Goal: Obtain resource: Download file/media

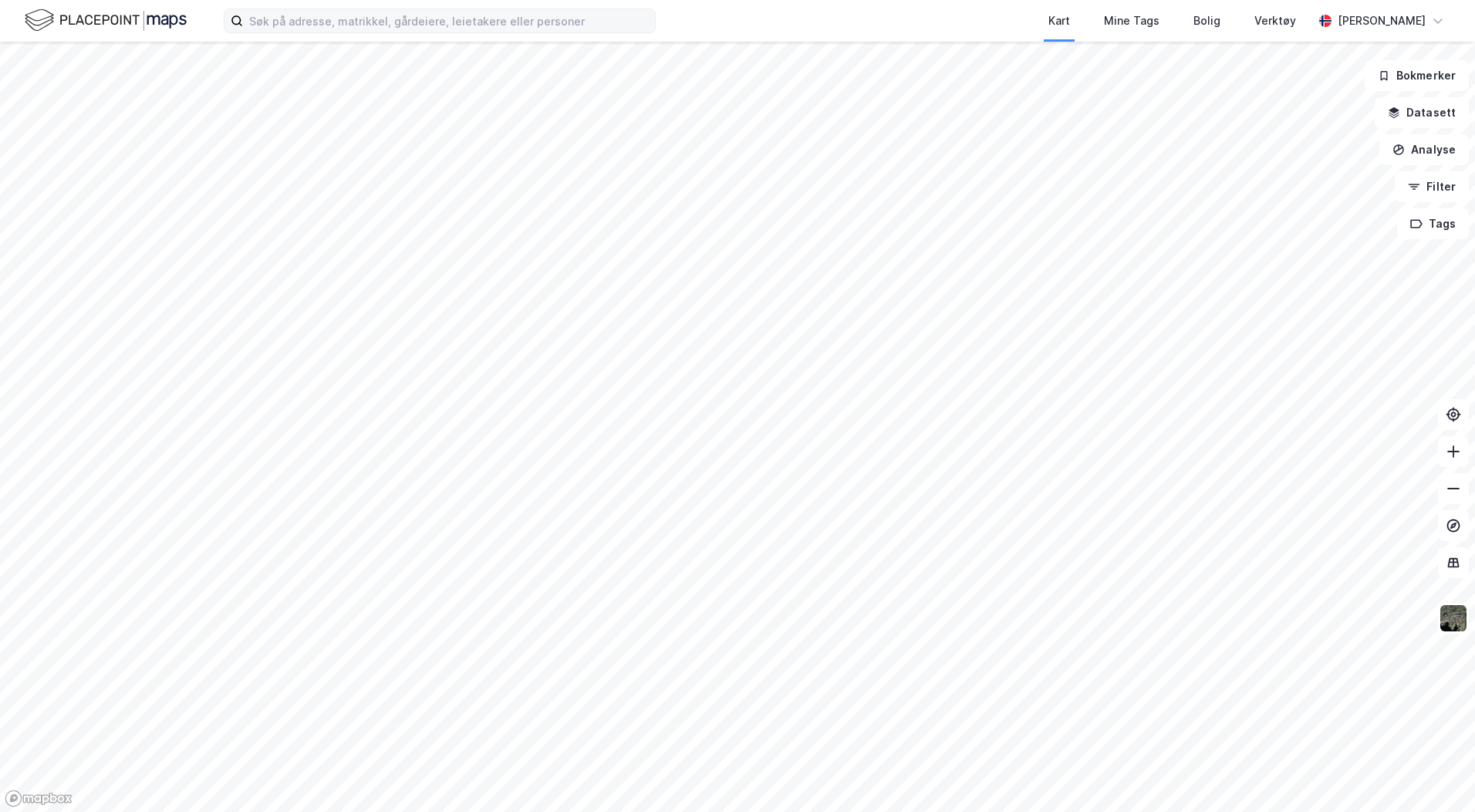
click at [282, 9] on label at bounding box center [439, 21] width 432 height 25
click at [282, 10] on input at bounding box center [449, 21] width 412 height 23
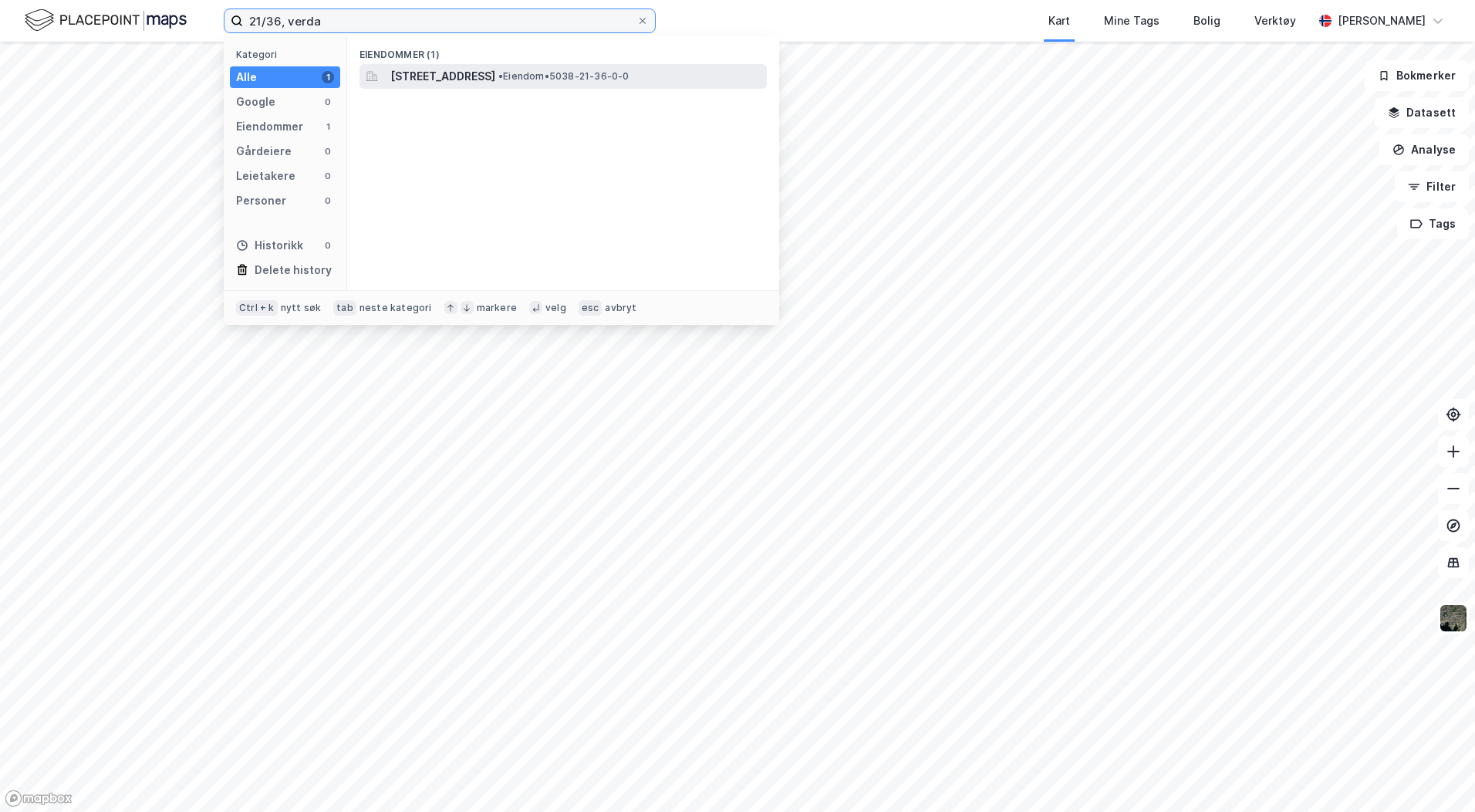
type input "21/36, verda"
click at [495, 79] on span "[STREET_ADDRESS]" at bounding box center [443, 76] width 105 height 18
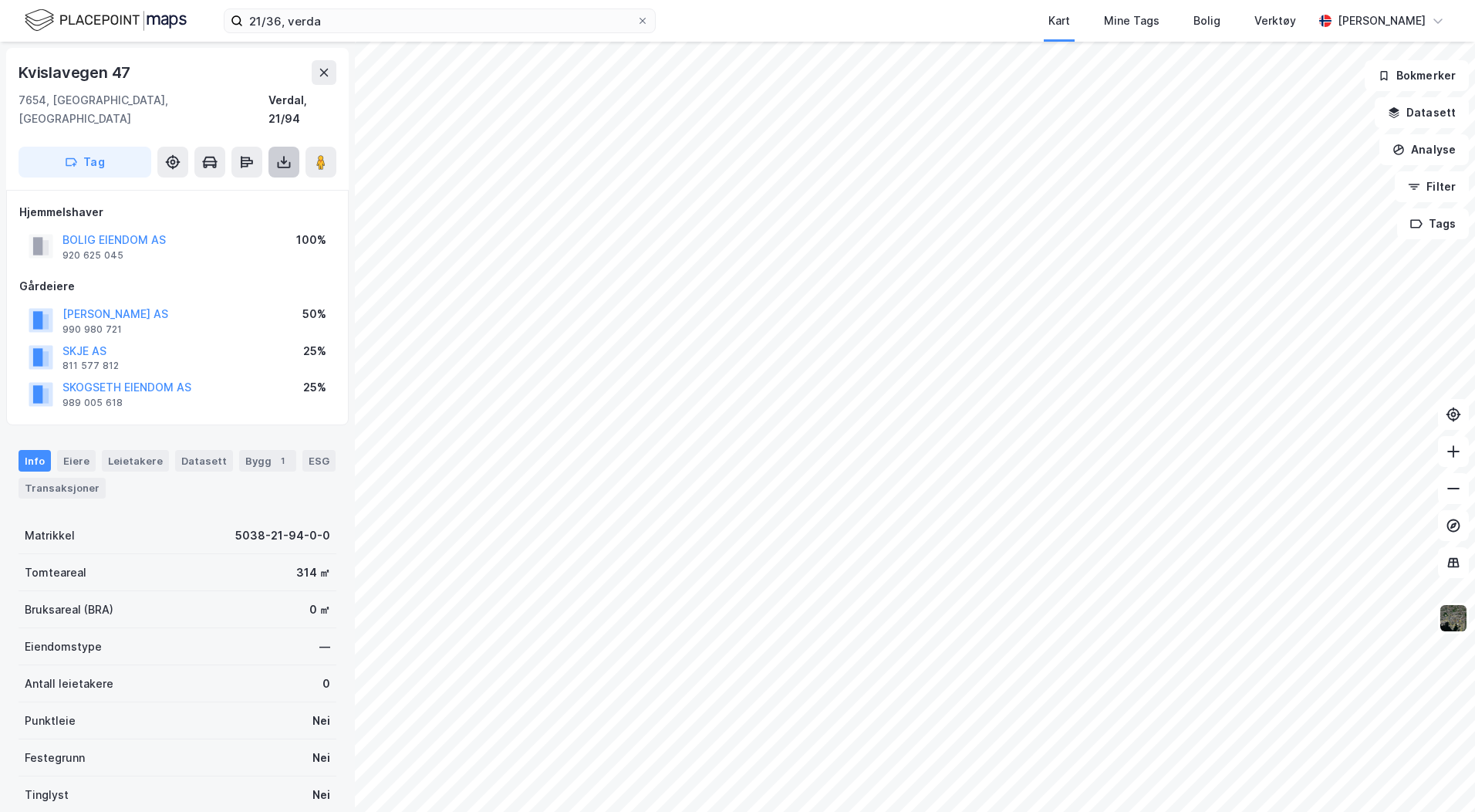
click at [280, 162] on icon at bounding box center [284, 164] width 13 height 6
click at [220, 186] on div "Last ned grunnbok" at bounding box center [207, 192] width 89 height 12
click at [288, 154] on icon at bounding box center [283, 162] width 15 height 15
click at [252, 186] on div "Last ned grunnbok" at bounding box center [207, 192] width 89 height 12
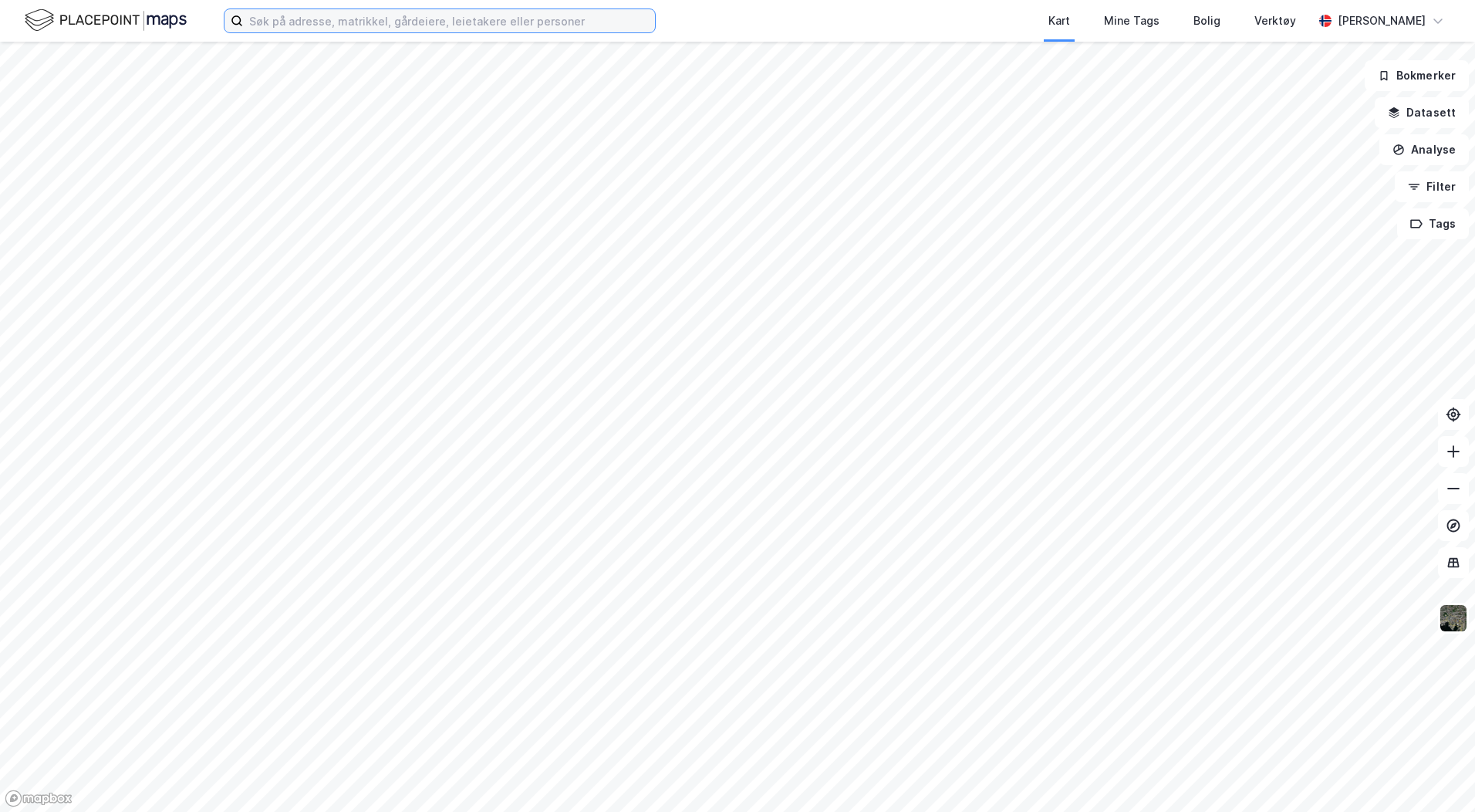
click at [294, 15] on input at bounding box center [449, 21] width 412 height 23
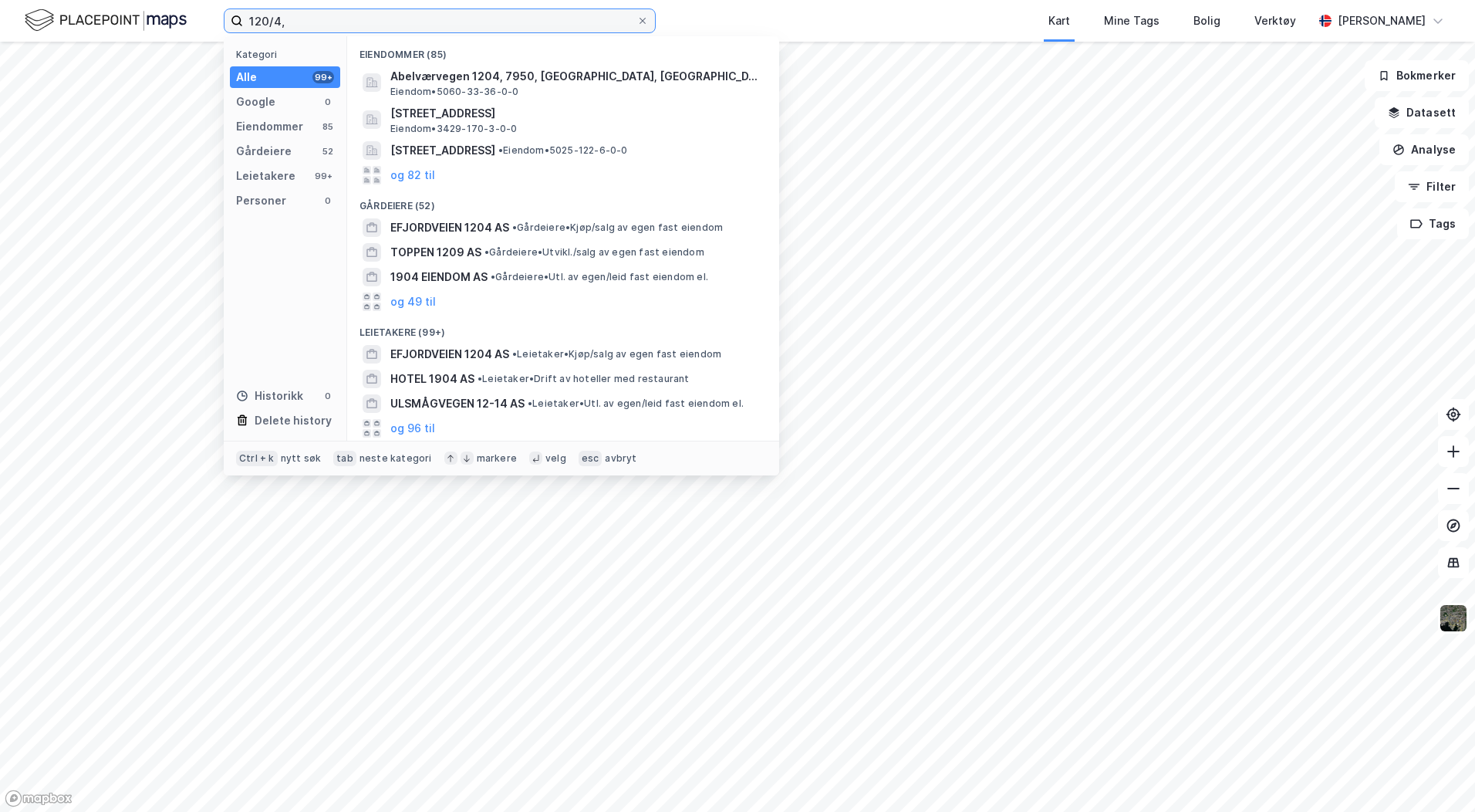
click at [336, 25] on input "120/4," at bounding box center [440, 21] width 394 height 23
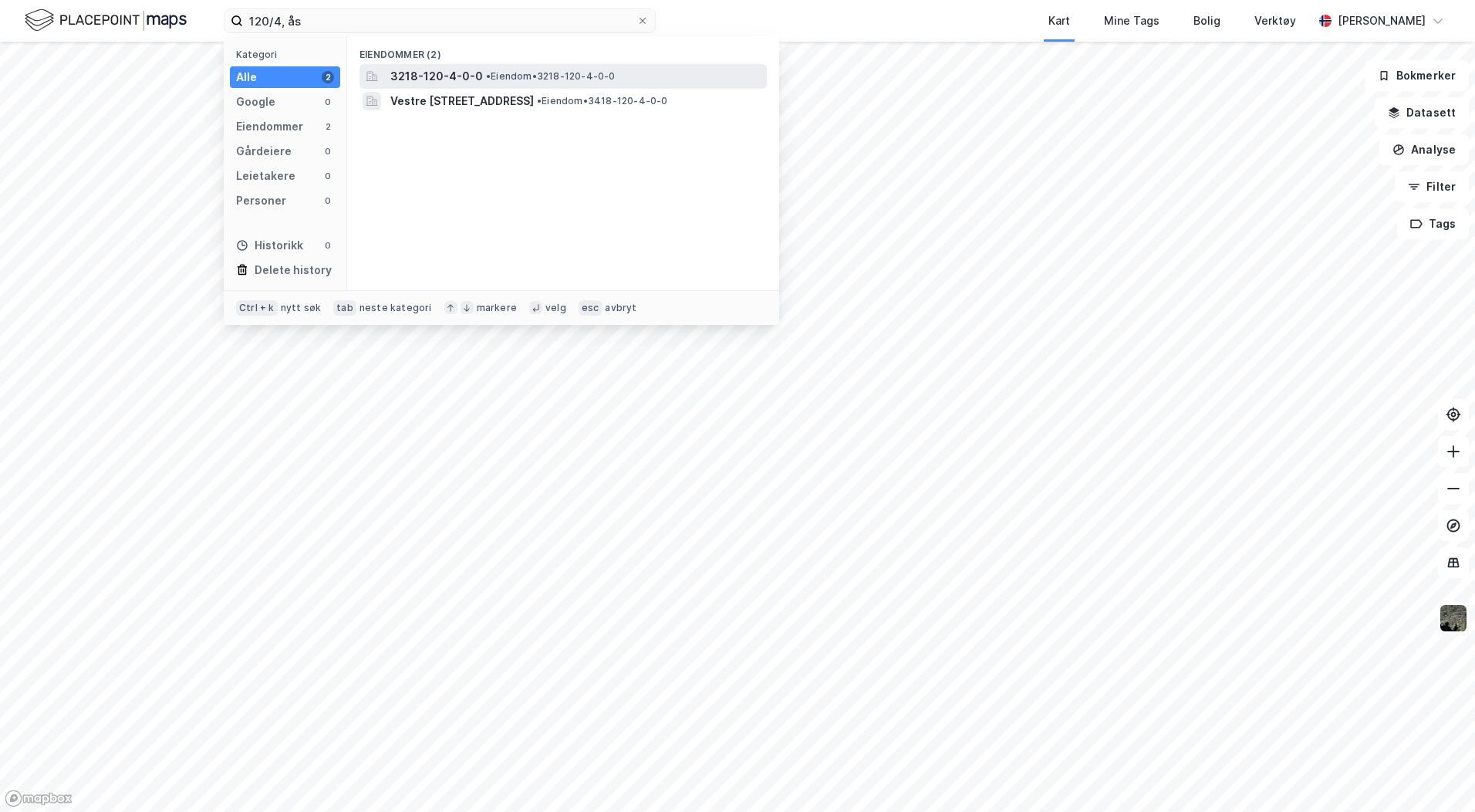
click at [486, 80] on span "•" at bounding box center [488, 76] width 5 height 11
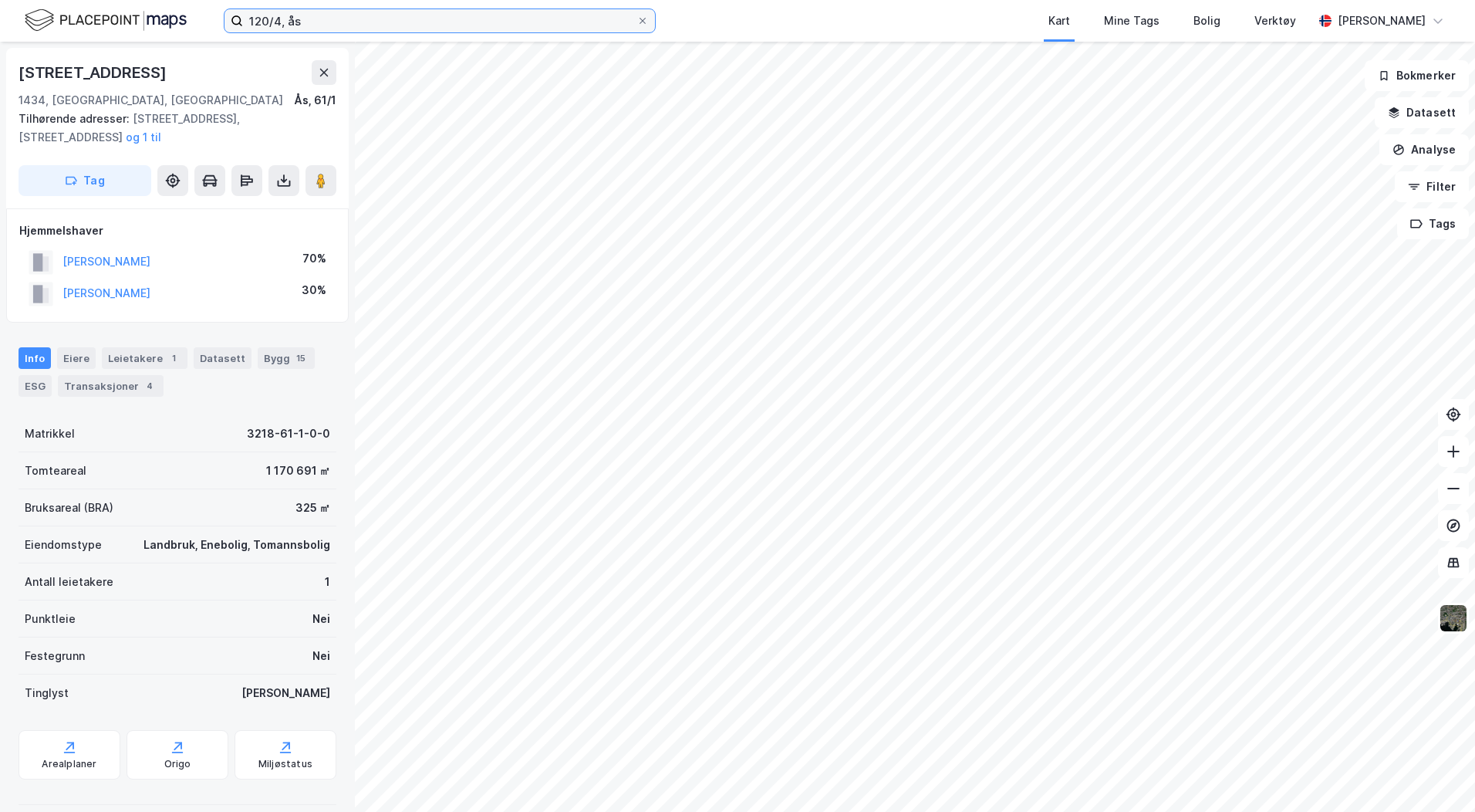
click at [267, 23] on input "120/4, ås" at bounding box center [440, 21] width 394 height 23
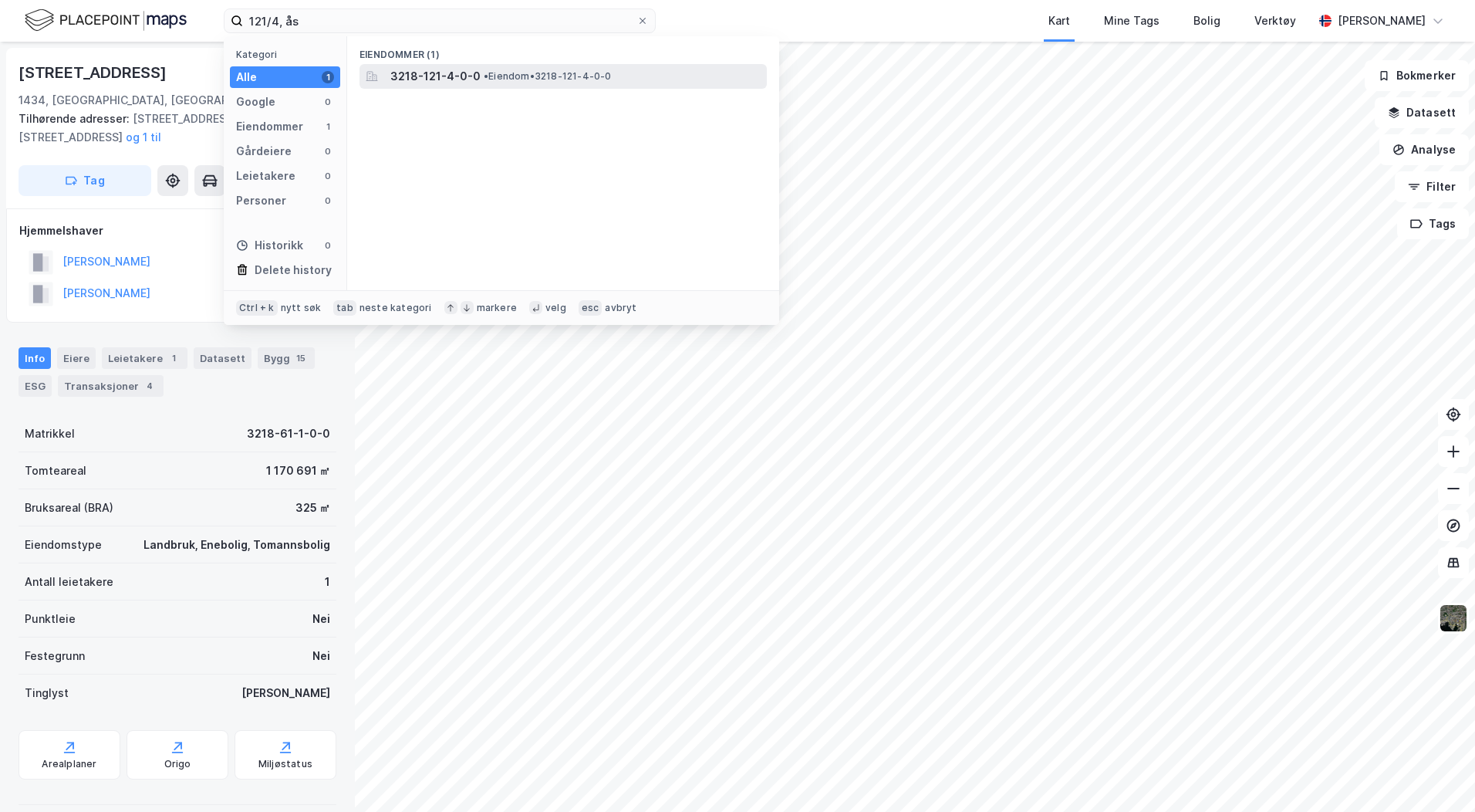
click at [424, 76] on span "3218-121-4-0-0" at bounding box center [436, 76] width 90 height 18
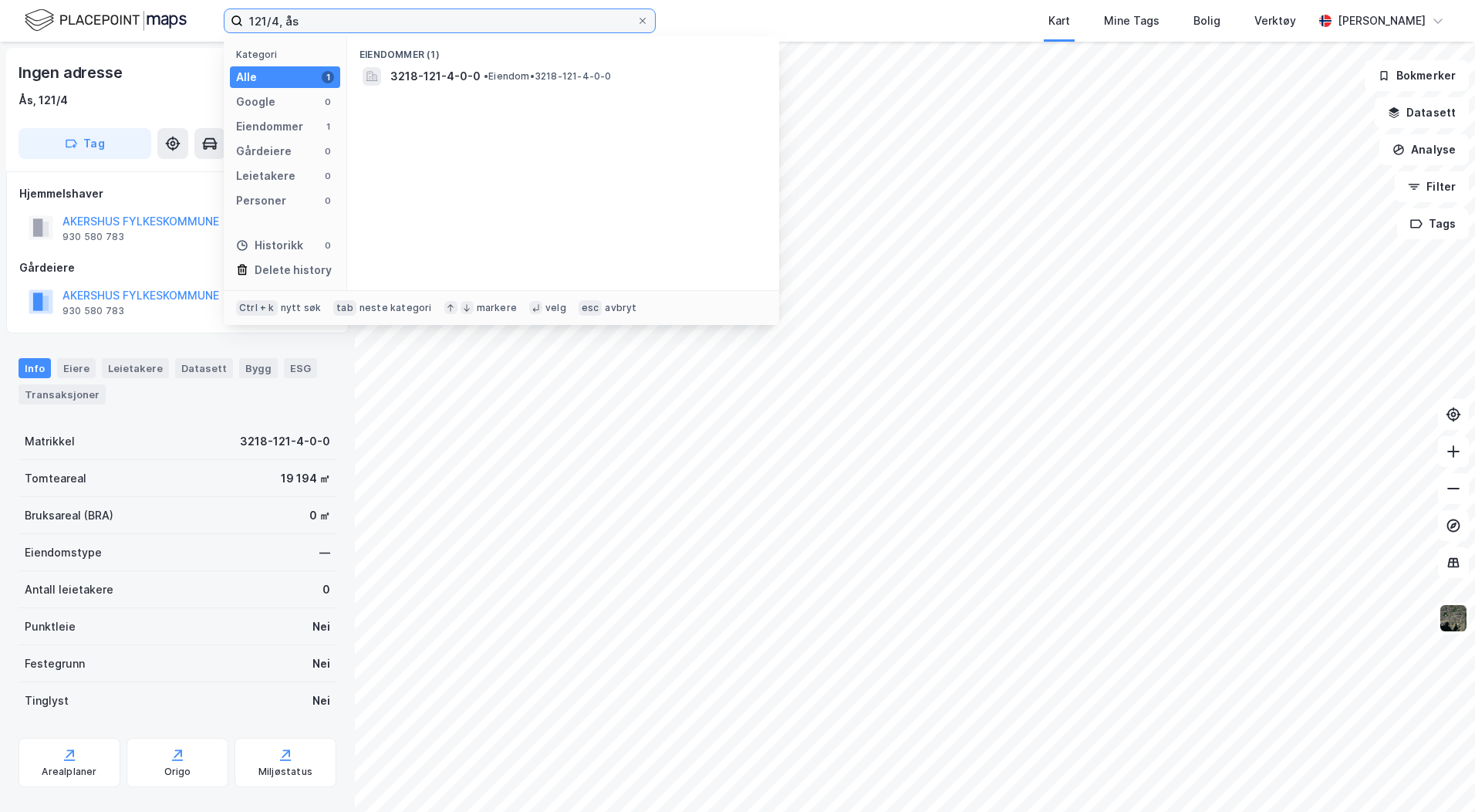
click at [276, 23] on input "121/4, ås" at bounding box center [440, 21] width 394 height 23
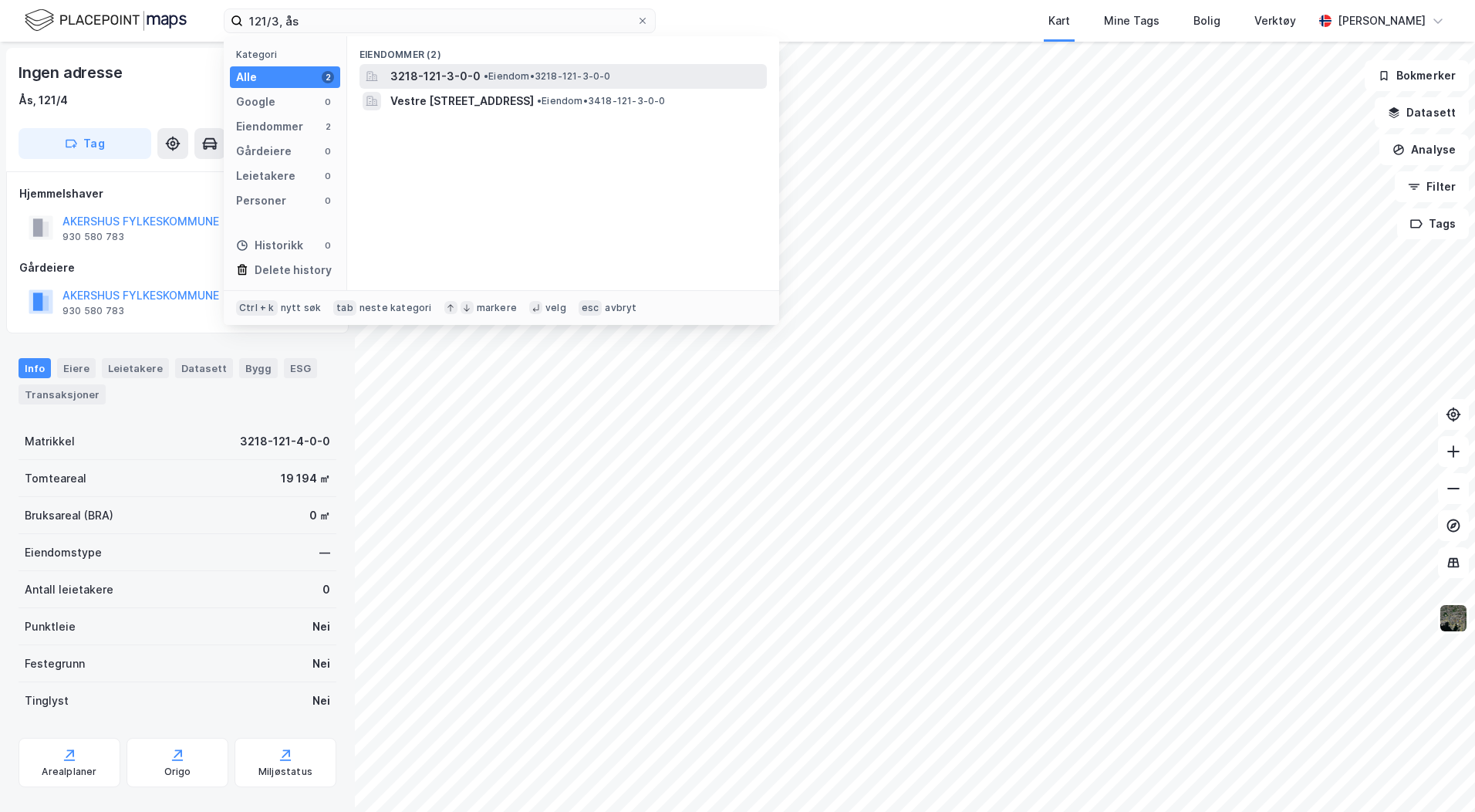
click at [462, 70] on span "3218-121-3-0-0" at bounding box center [436, 76] width 90 height 18
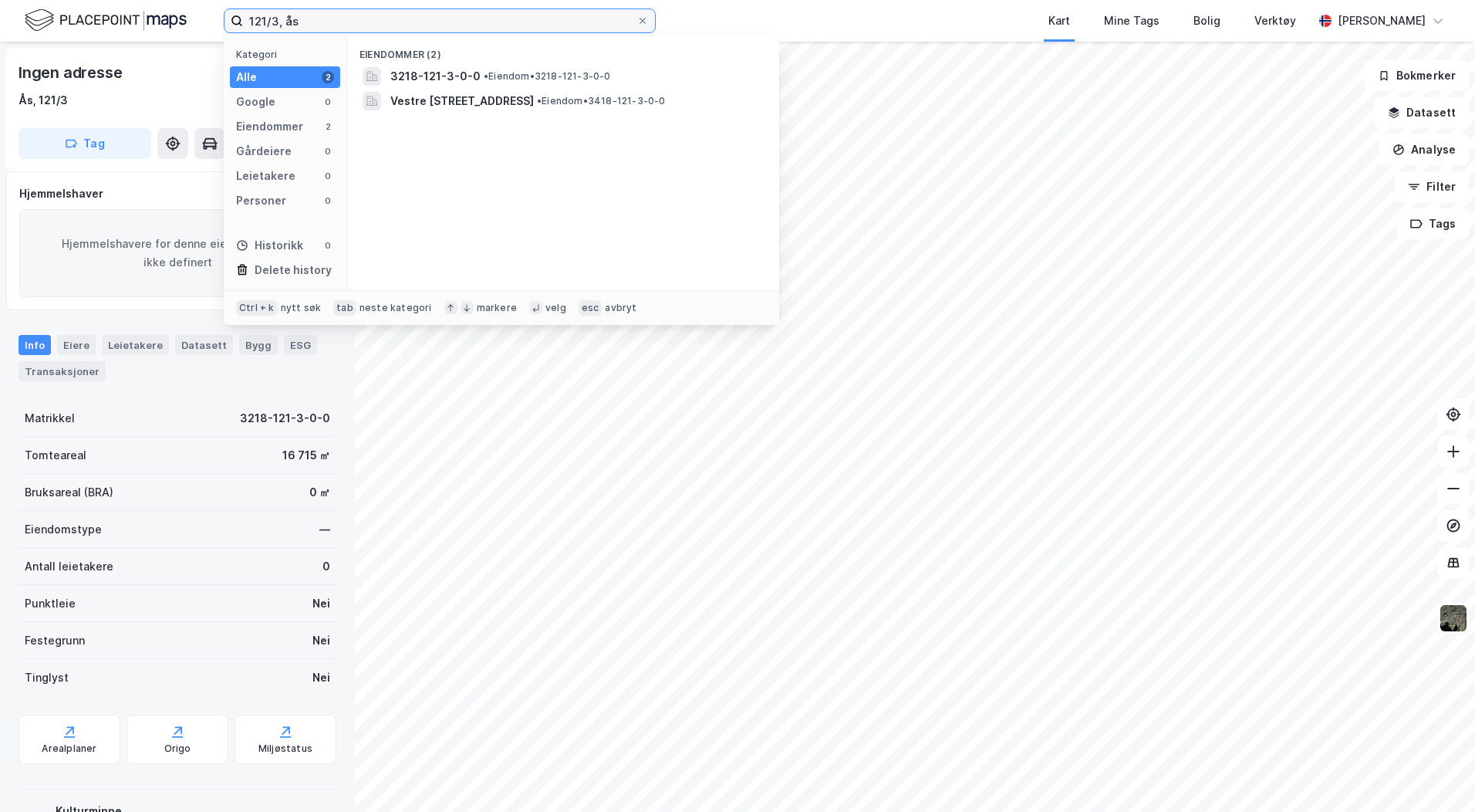
click at [276, 18] on input "121/3, ås" at bounding box center [440, 21] width 394 height 23
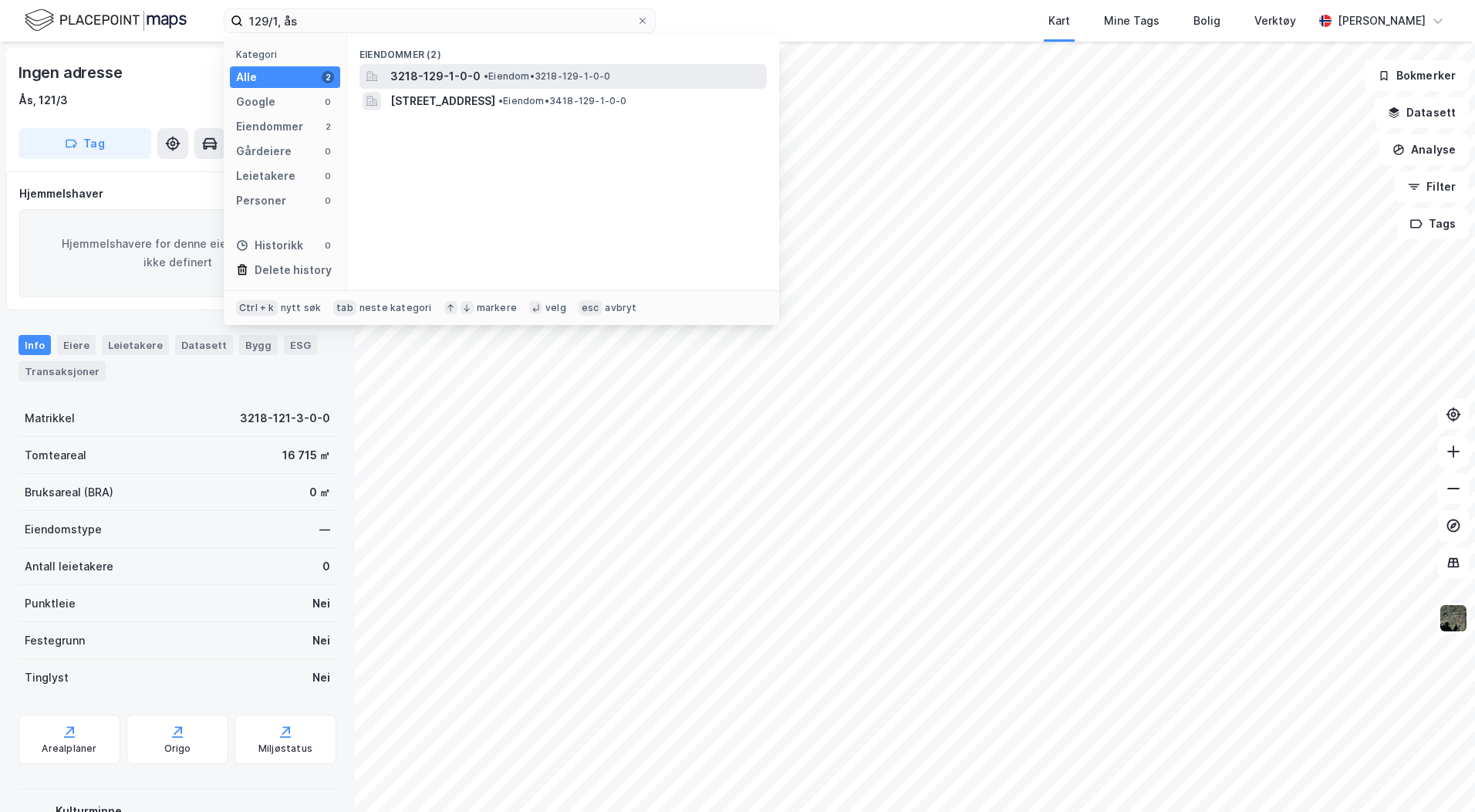
click at [476, 78] on div "3218-129-1-0-0 • Eiendom • 3218-129-1-0-0" at bounding box center [577, 76] width 374 height 18
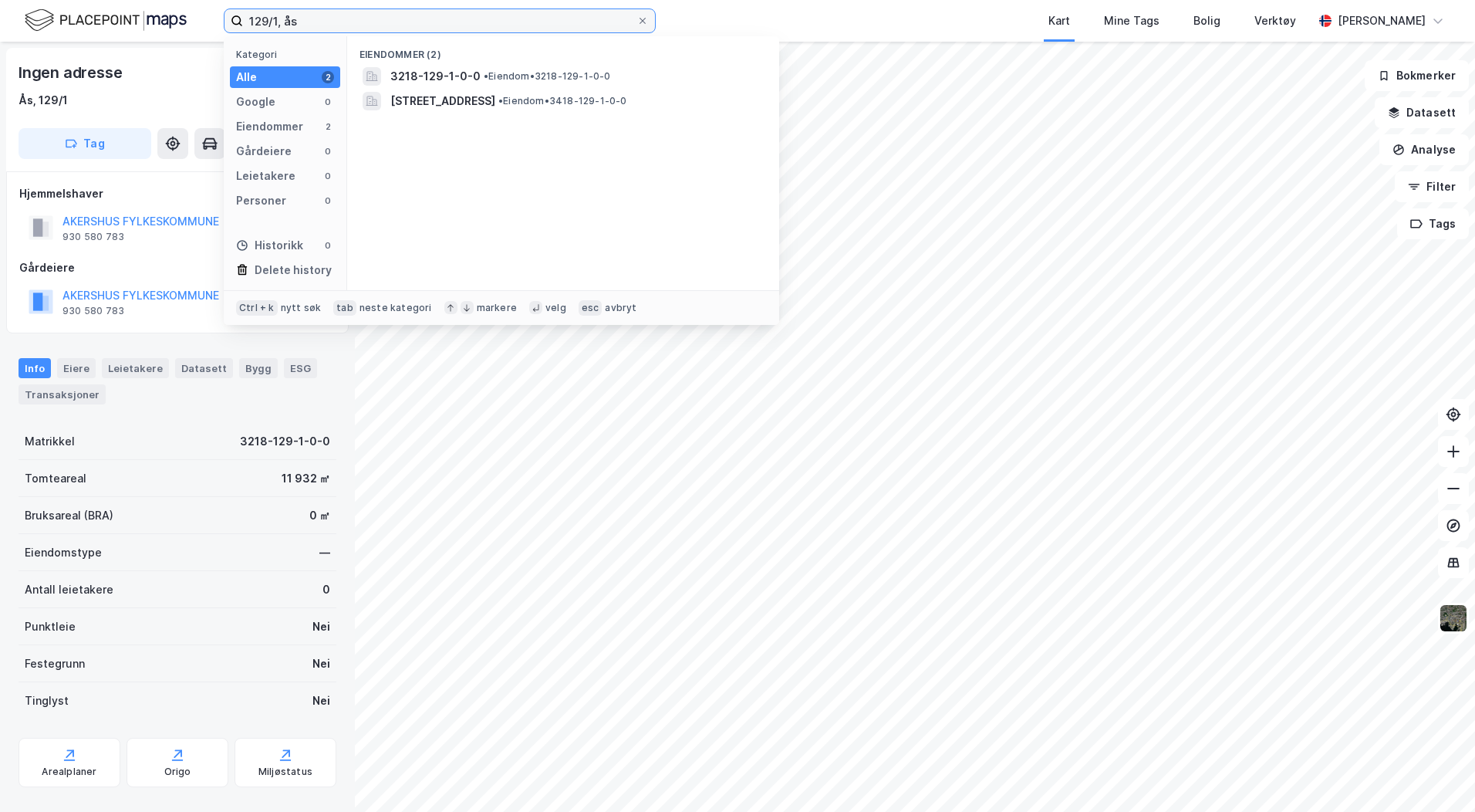
drag, startPoint x: 307, startPoint y: 21, endPoint x: 211, endPoint y: 15, distance: 96.2
click at [211, 15] on div "129/1, ås Kategori Alle 2 Google 0 Eiendommer 2 Gårdeiere 0 Leietakere 0 Person…" at bounding box center [737, 21] width 1475 height 42
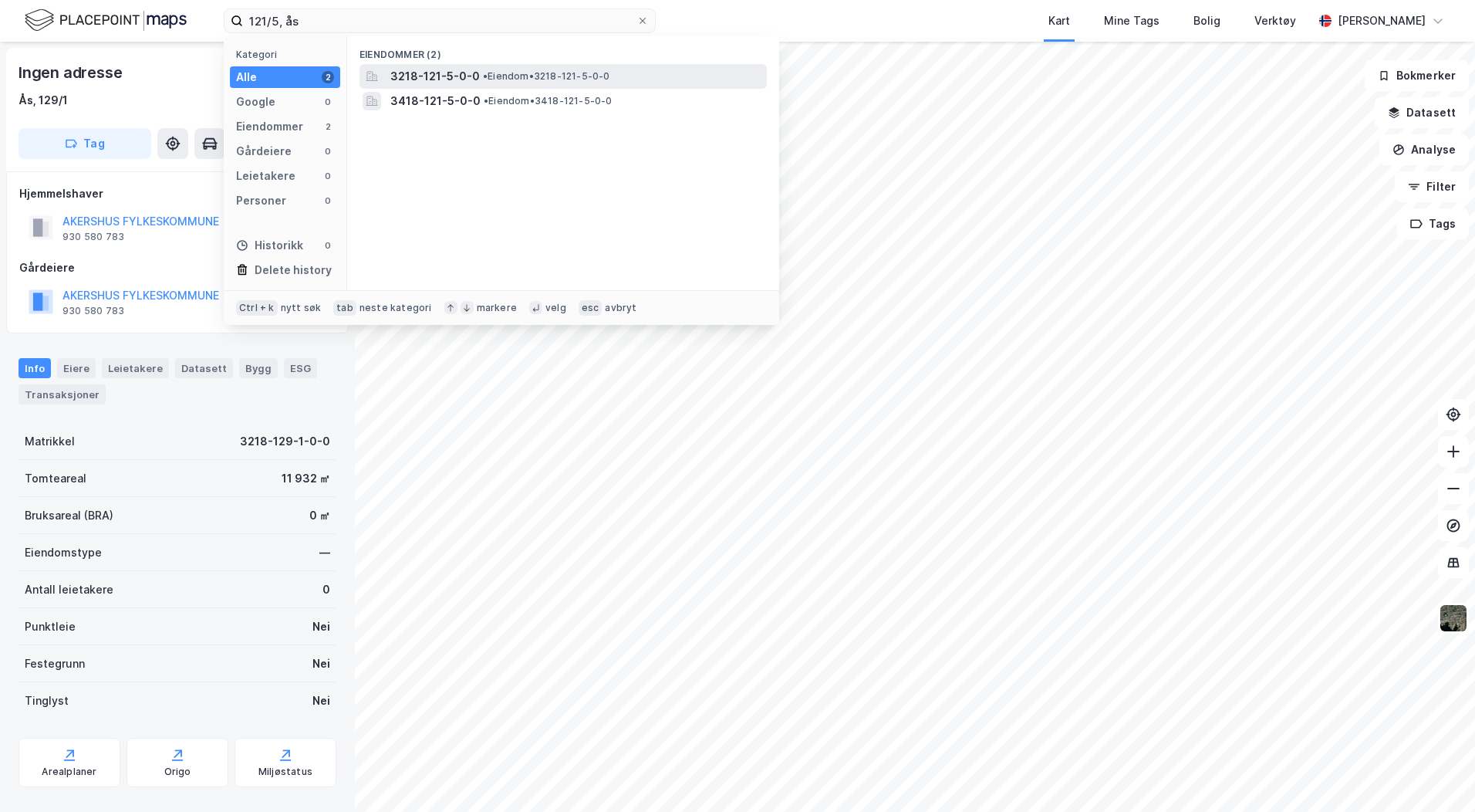
click at [421, 82] on span "3218-121-5-0-0" at bounding box center [436, 76] width 89 height 18
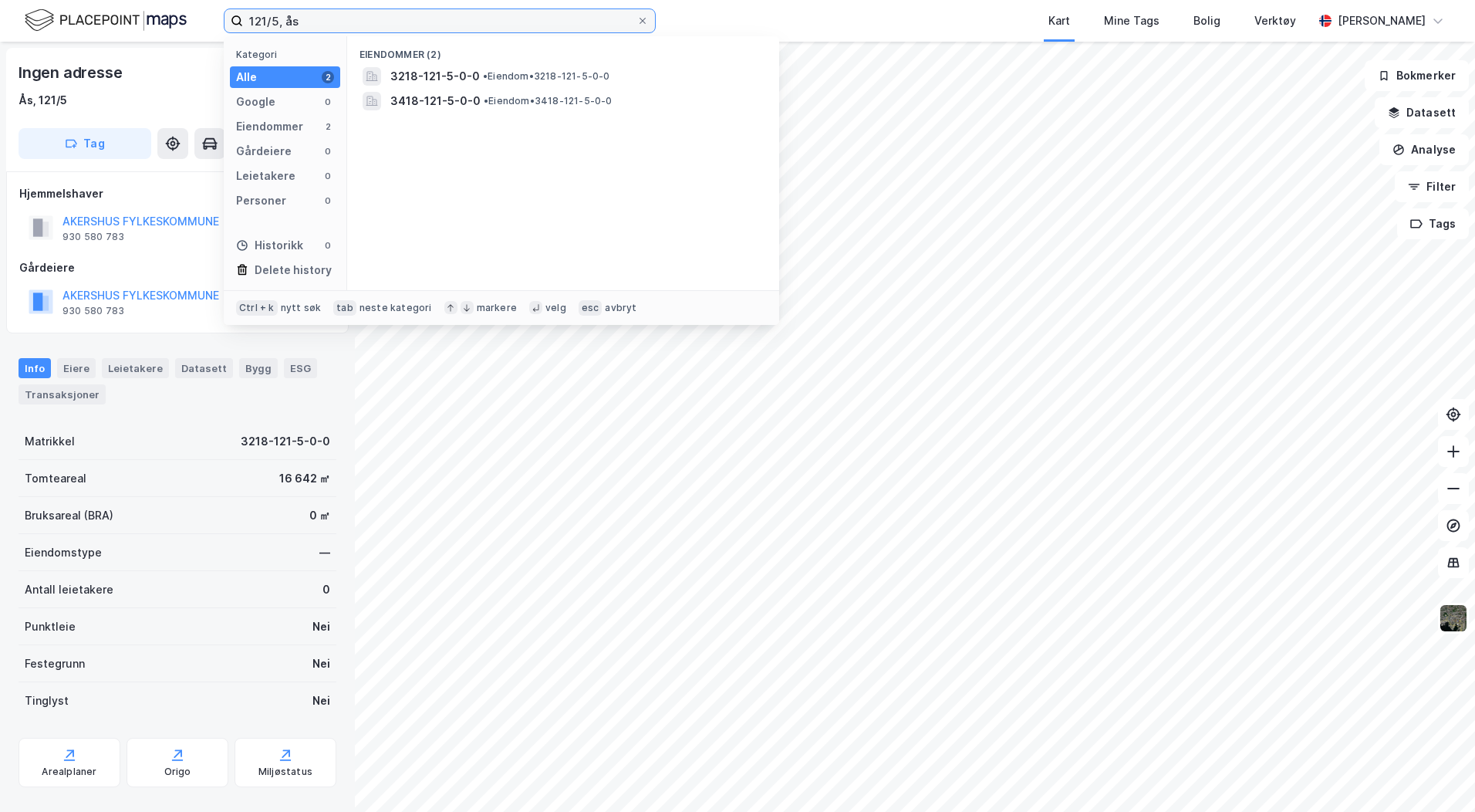
drag, startPoint x: 308, startPoint y: 23, endPoint x: 203, endPoint y: 18, distance: 105.1
click at [203, 18] on div "121/5, ås Kategori Alle 2 Google 0 Eiendommer 2 Gårdeiere 0 Leietakere 0 Person…" at bounding box center [737, 21] width 1475 height 42
type input "120/4, nordre"
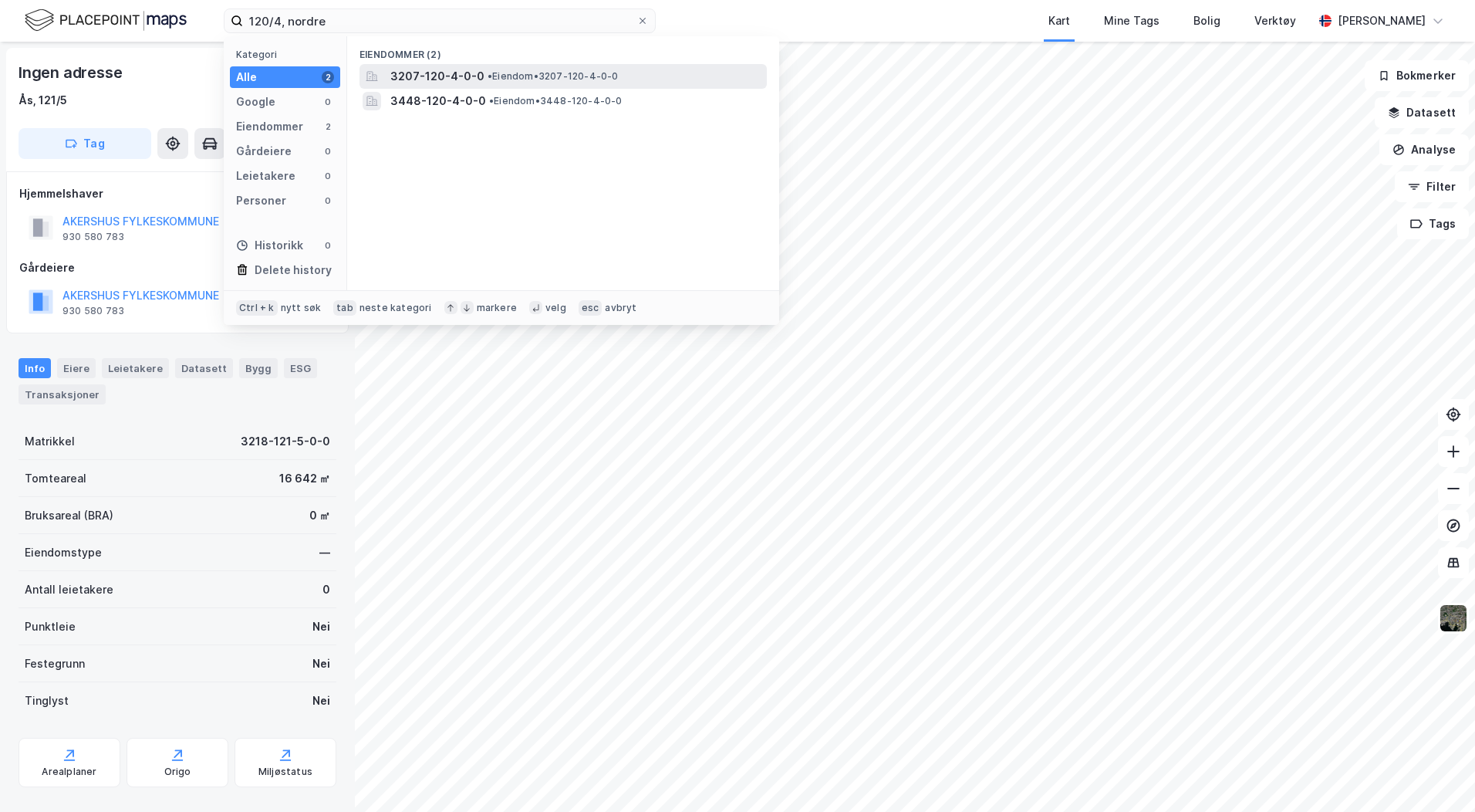
click at [444, 83] on span "3207-120-4-0-0" at bounding box center [437, 76] width 94 height 18
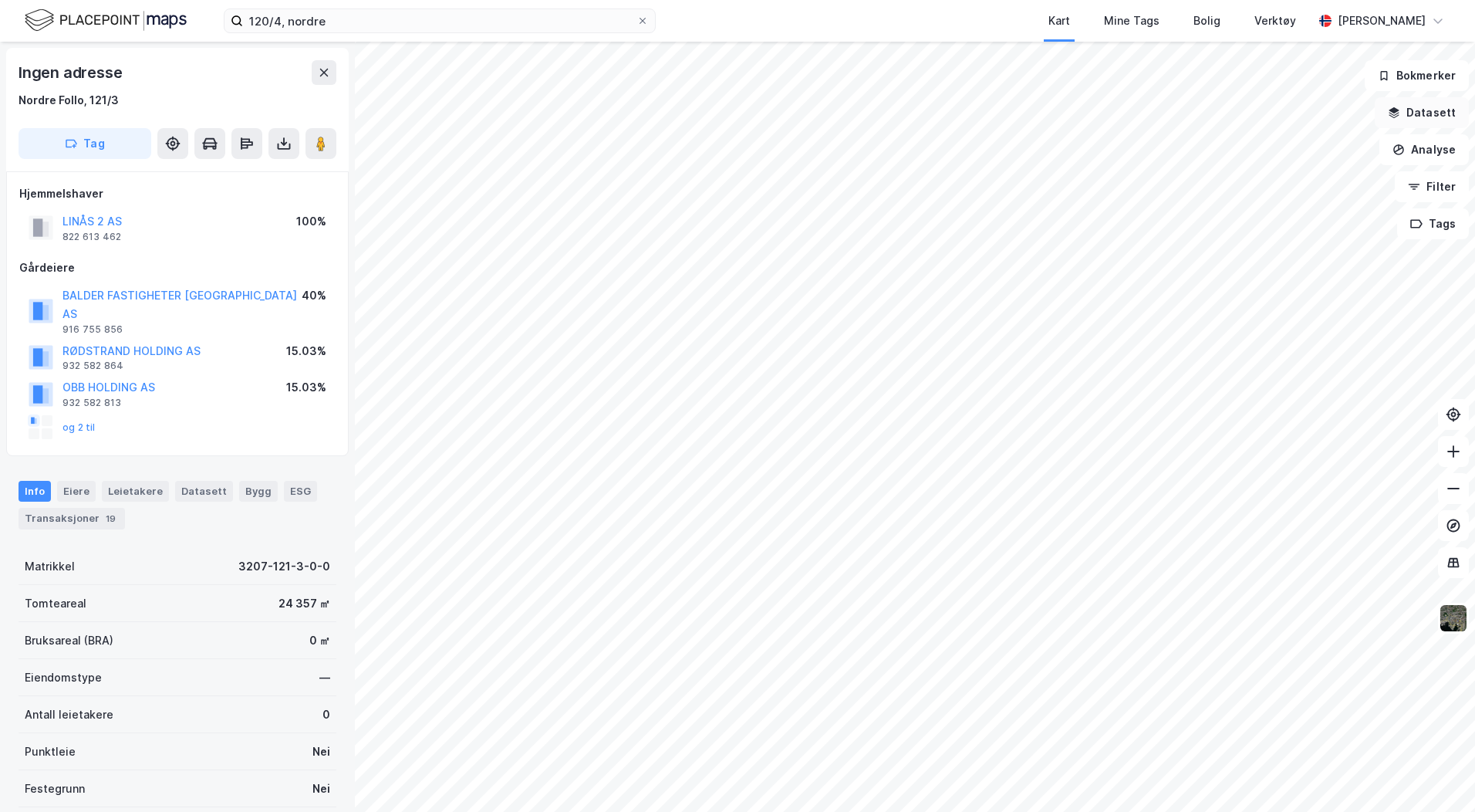
click at [1405, 104] on button "Datasett" at bounding box center [1422, 112] width 94 height 30
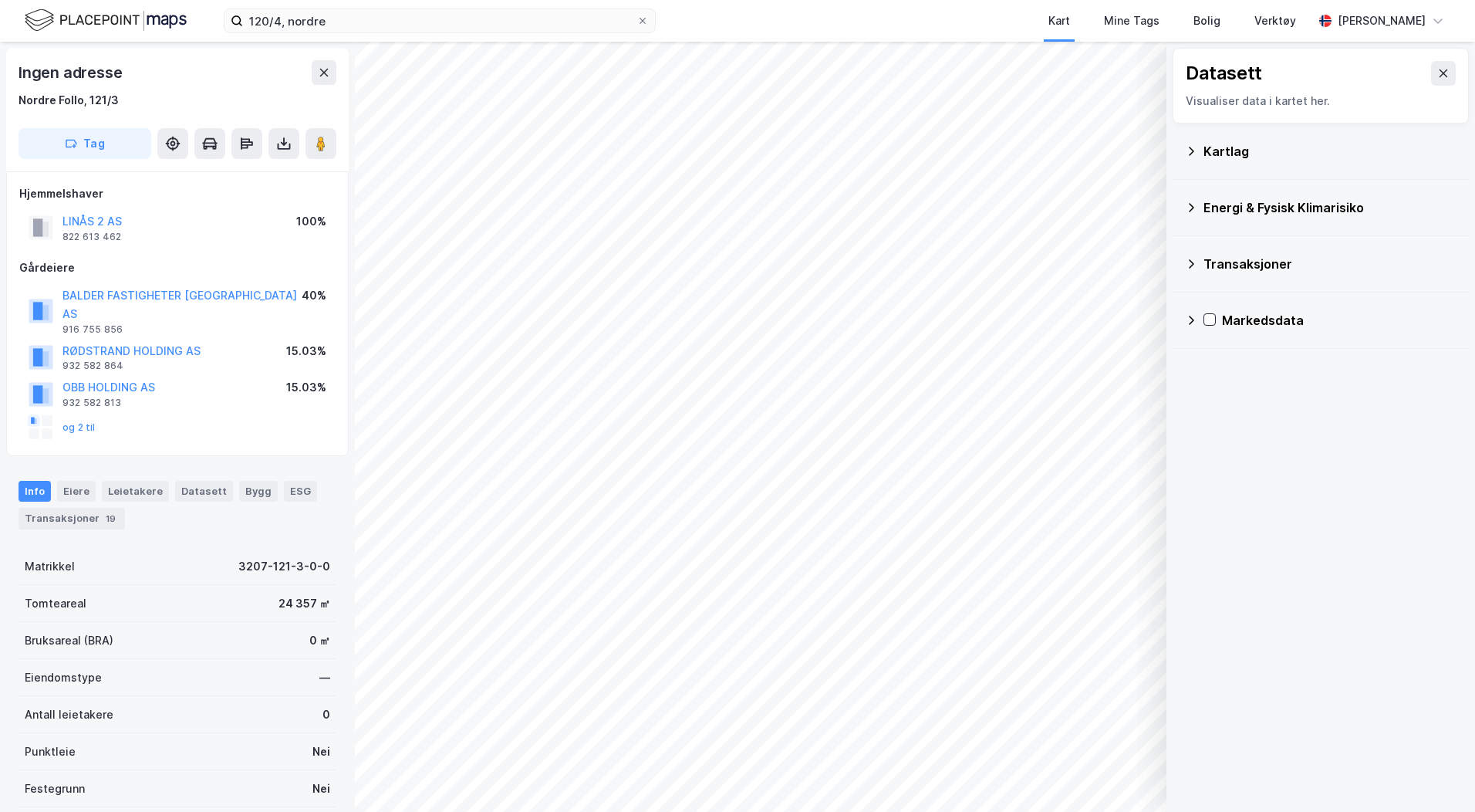
click at [1209, 154] on div "Kartlag" at bounding box center [1330, 150] width 253 height 18
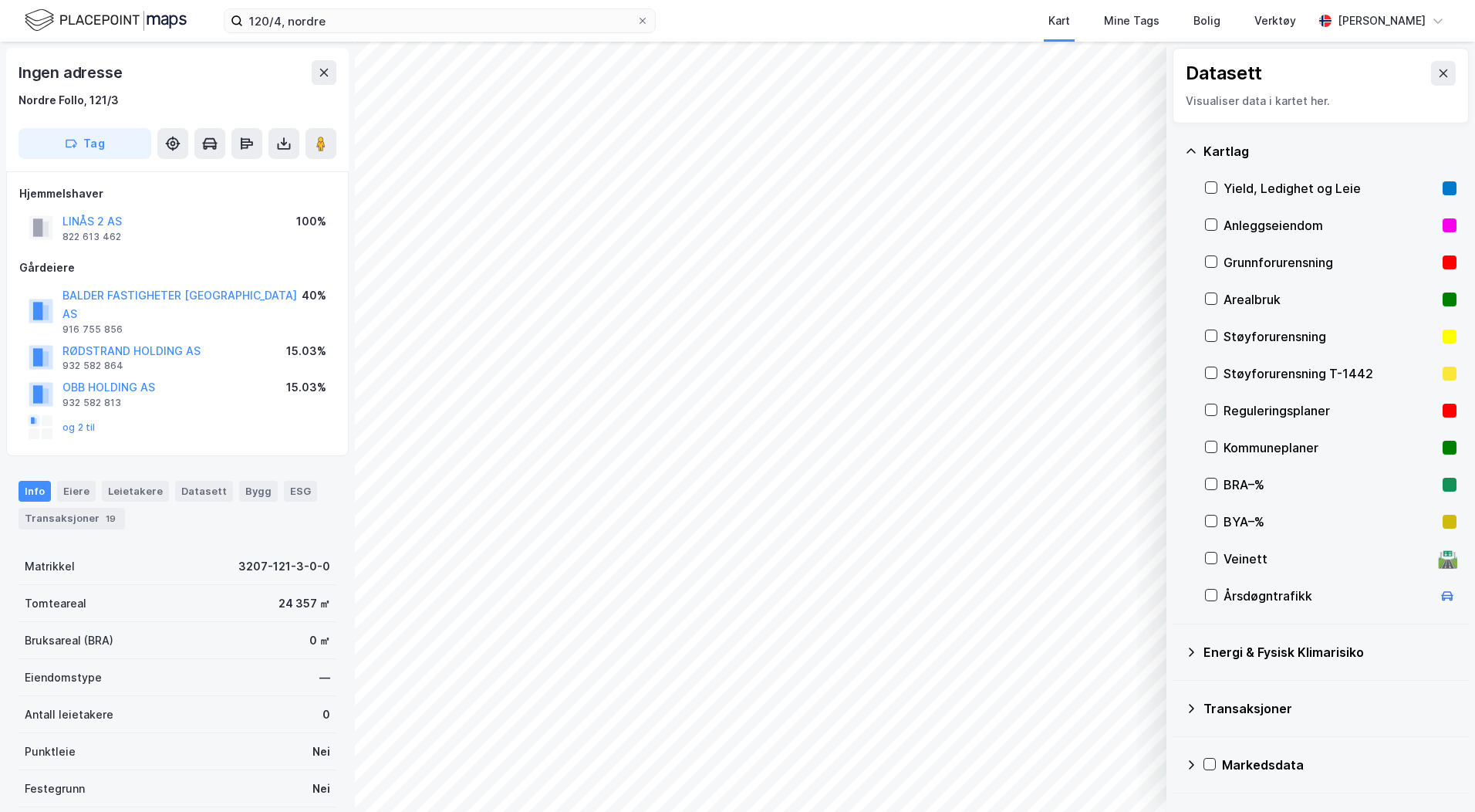
click at [1232, 411] on div "Reguleringsplaner" at bounding box center [1330, 410] width 213 height 18
click at [280, 139] on icon at bounding box center [283, 144] width 15 height 15
click at [263, 165] on div "Last ned grunnbok" at bounding box center [217, 174] width 165 height 25
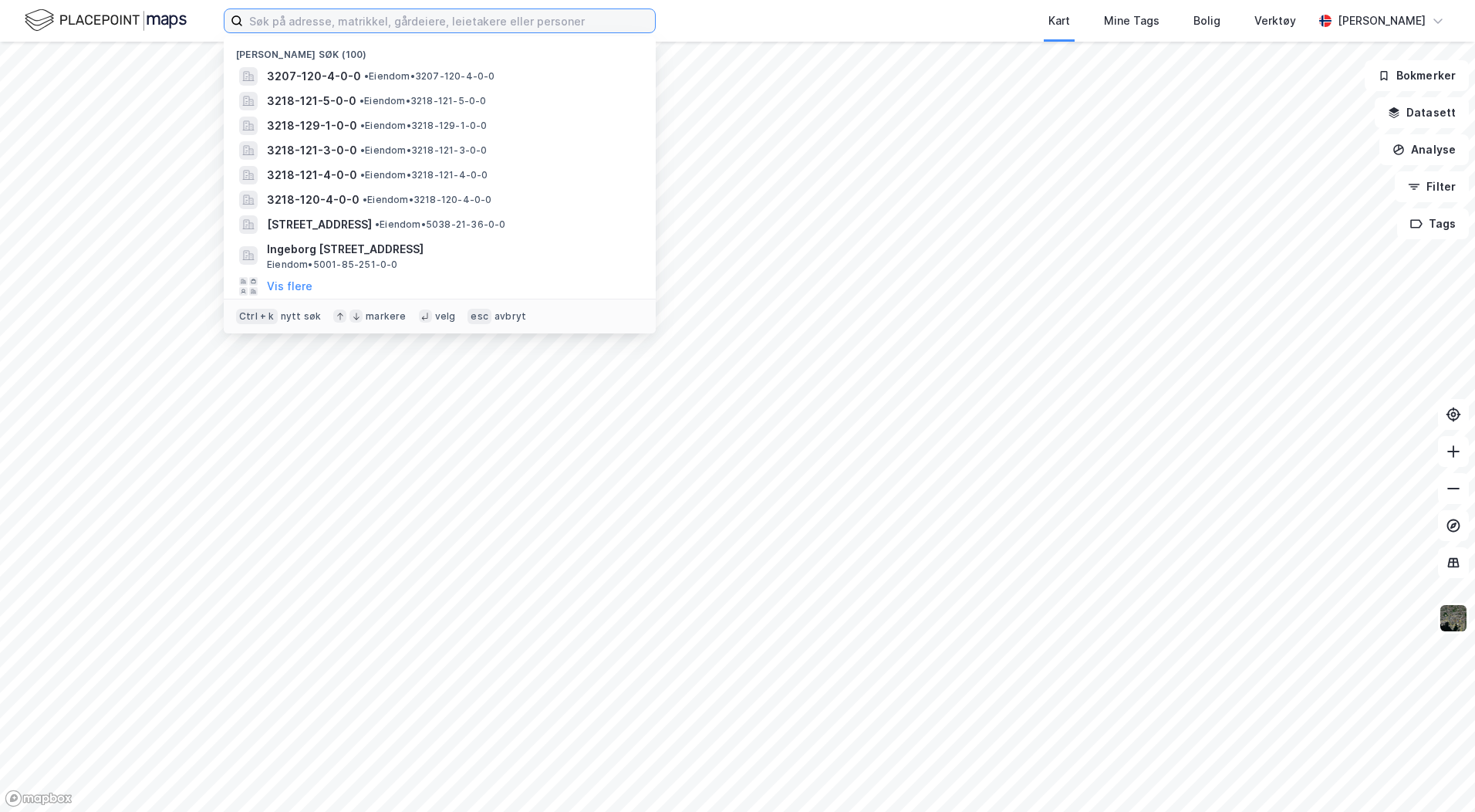
click at [277, 25] on input at bounding box center [449, 21] width 412 height 23
click at [295, 15] on input at bounding box center [449, 21] width 412 height 23
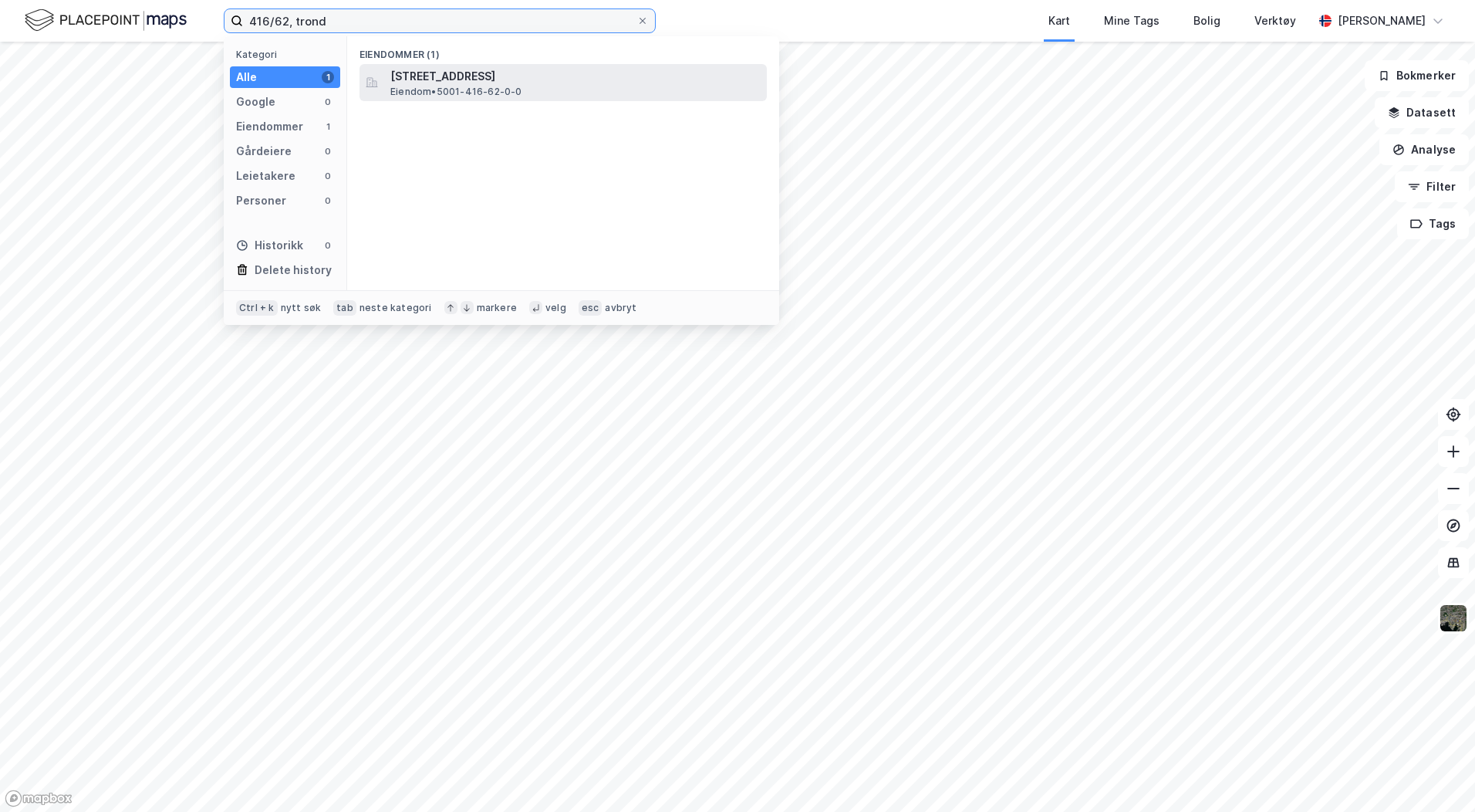
type input "416/62, trond"
click at [514, 86] on span "Eiendom • 5001-416-62-0-0" at bounding box center [456, 91] width 132 height 12
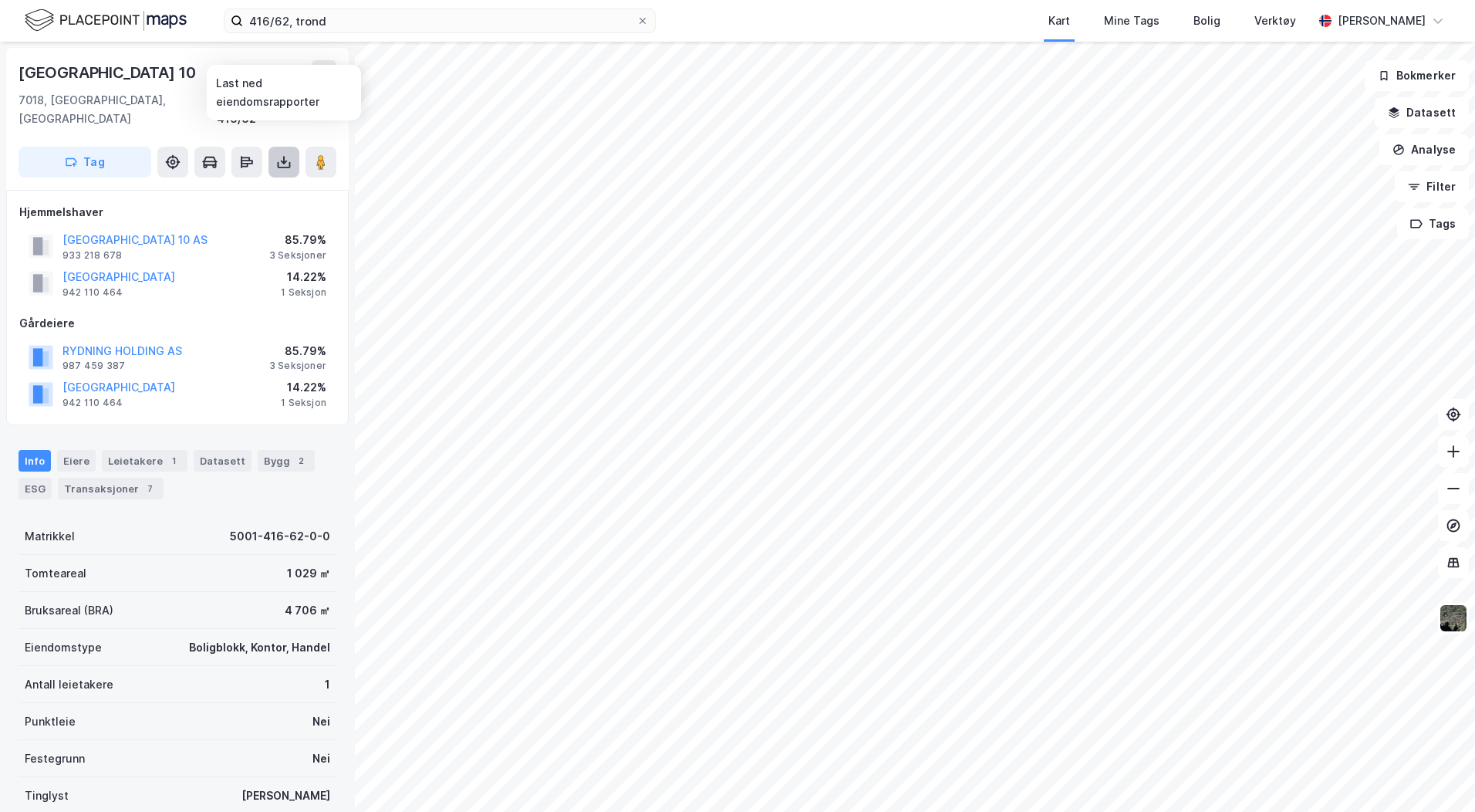
click at [281, 154] on icon at bounding box center [283, 162] width 15 height 15
click at [214, 186] on div "Last ned grunnbok" at bounding box center [207, 192] width 89 height 12
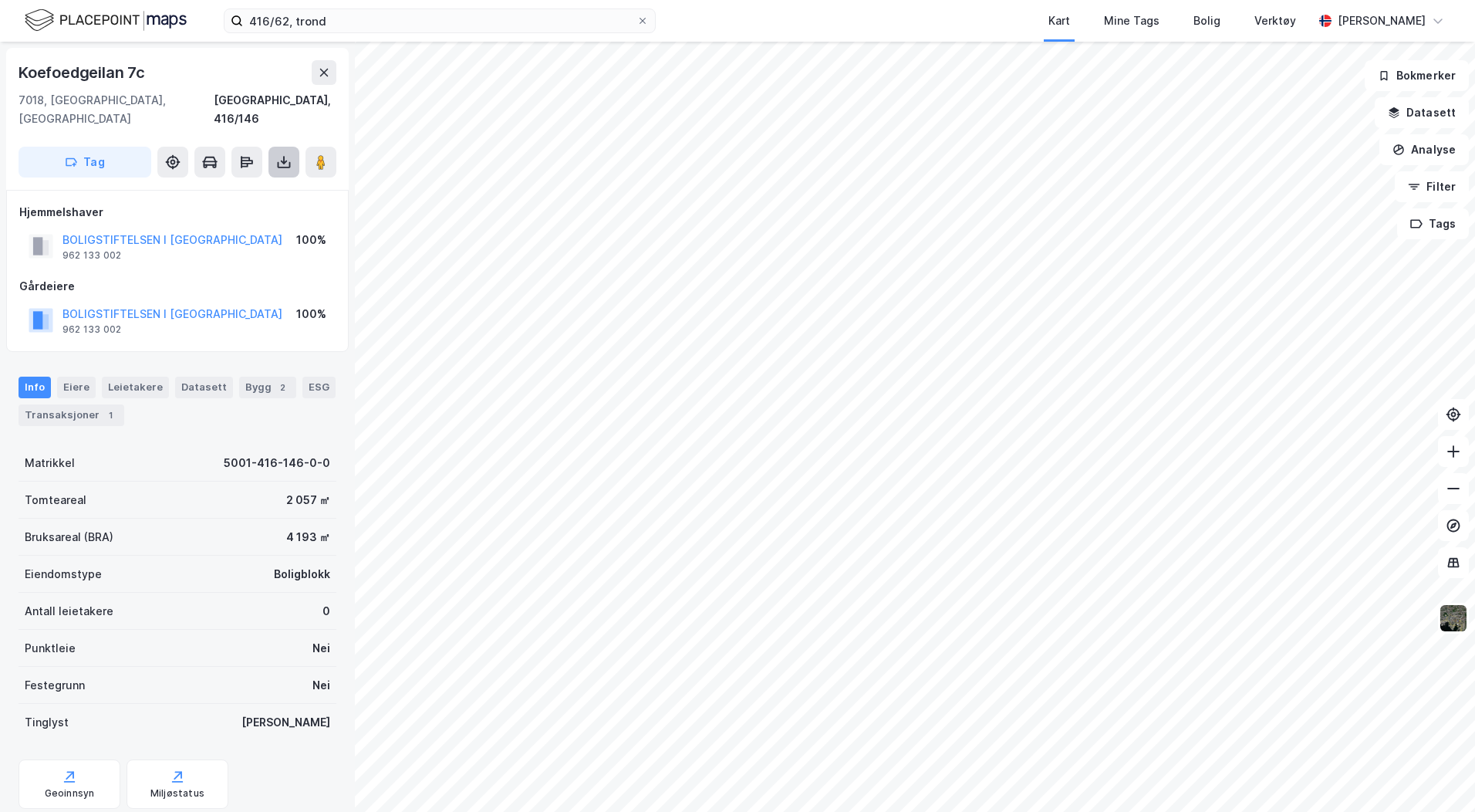
click at [277, 154] on icon at bounding box center [283, 162] width 15 height 15
click at [208, 186] on div "Last ned grunnbok" at bounding box center [207, 192] width 89 height 12
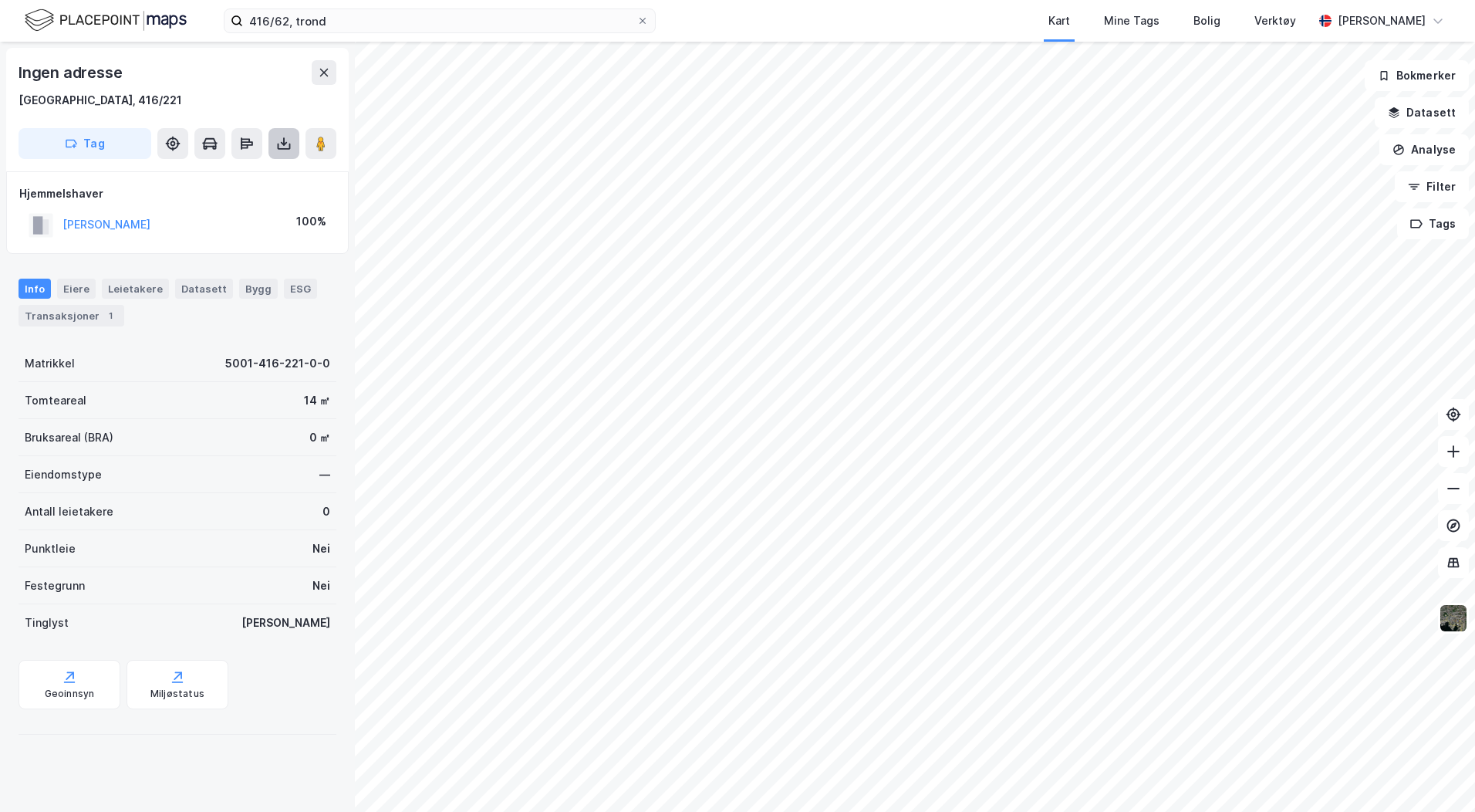
click at [279, 149] on icon at bounding box center [283, 144] width 15 height 15
click at [232, 174] on div "Last ned grunnbok" at bounding box center [207, 174] width 89 height 12
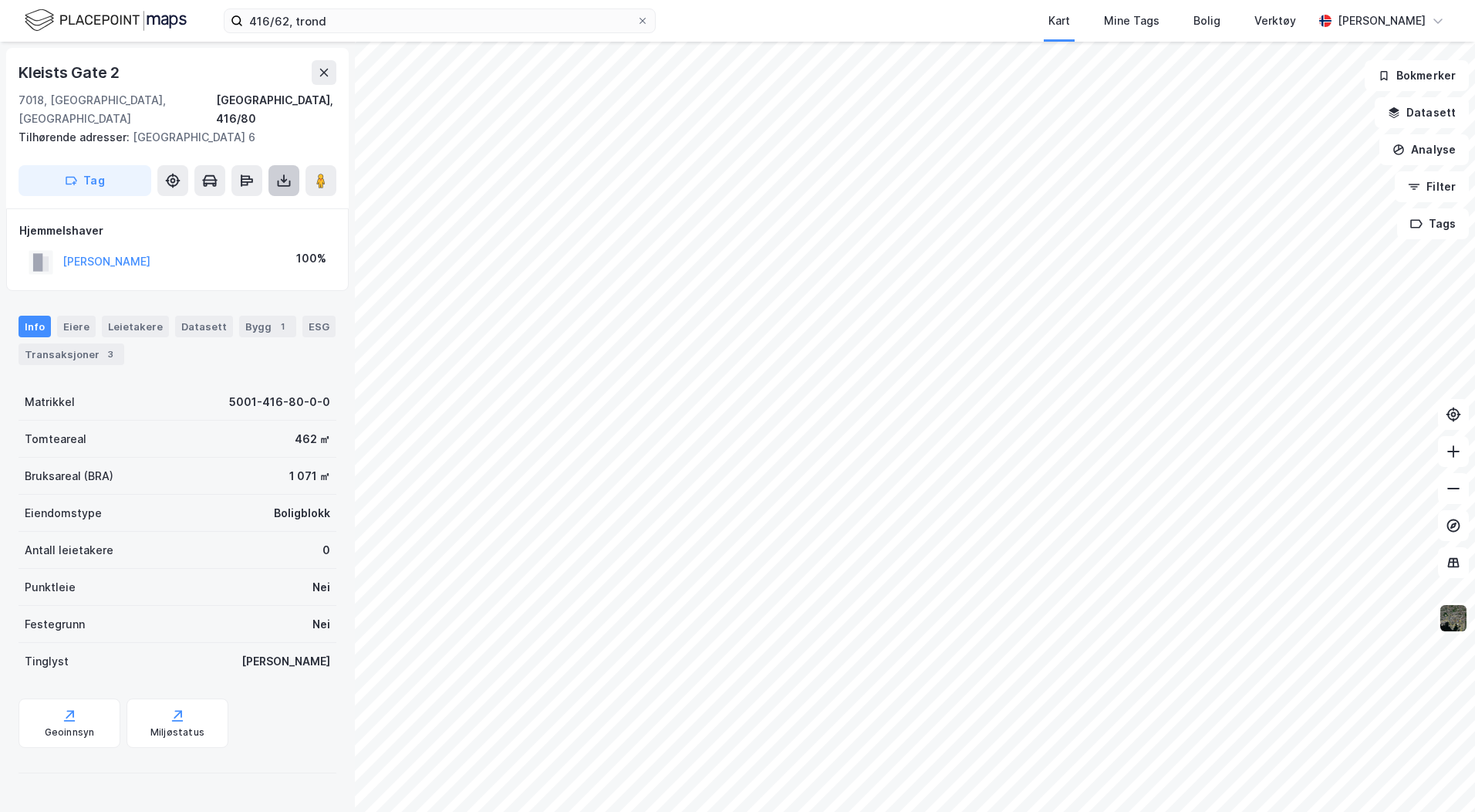
click at [280, 165] on button at bounding box center [283, 181] width 30 height 30
click at [241, 205] on div "Last ned grunnbok" at bounding box center [207, 211] width 89 height 12
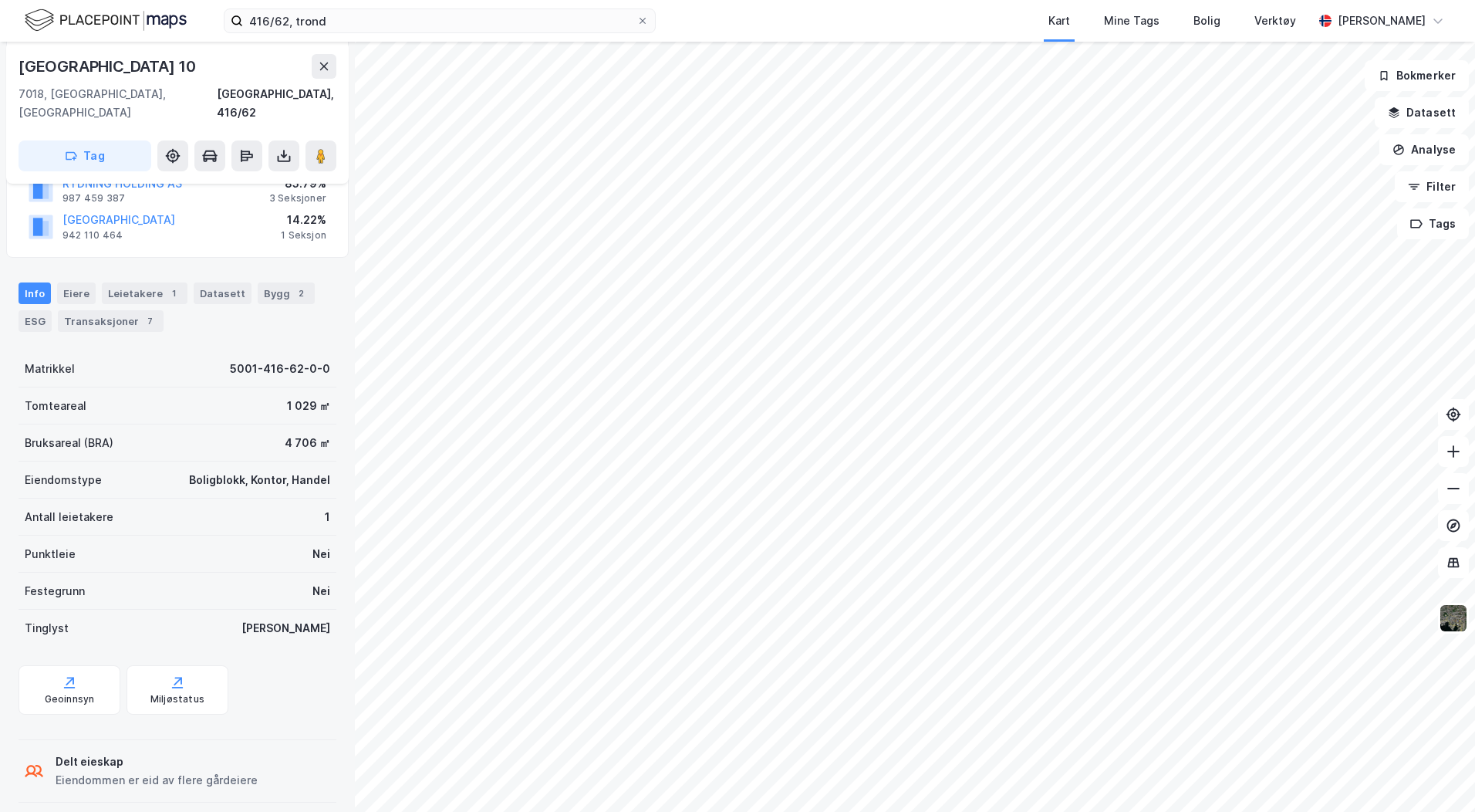
scroll to position [227, 0]
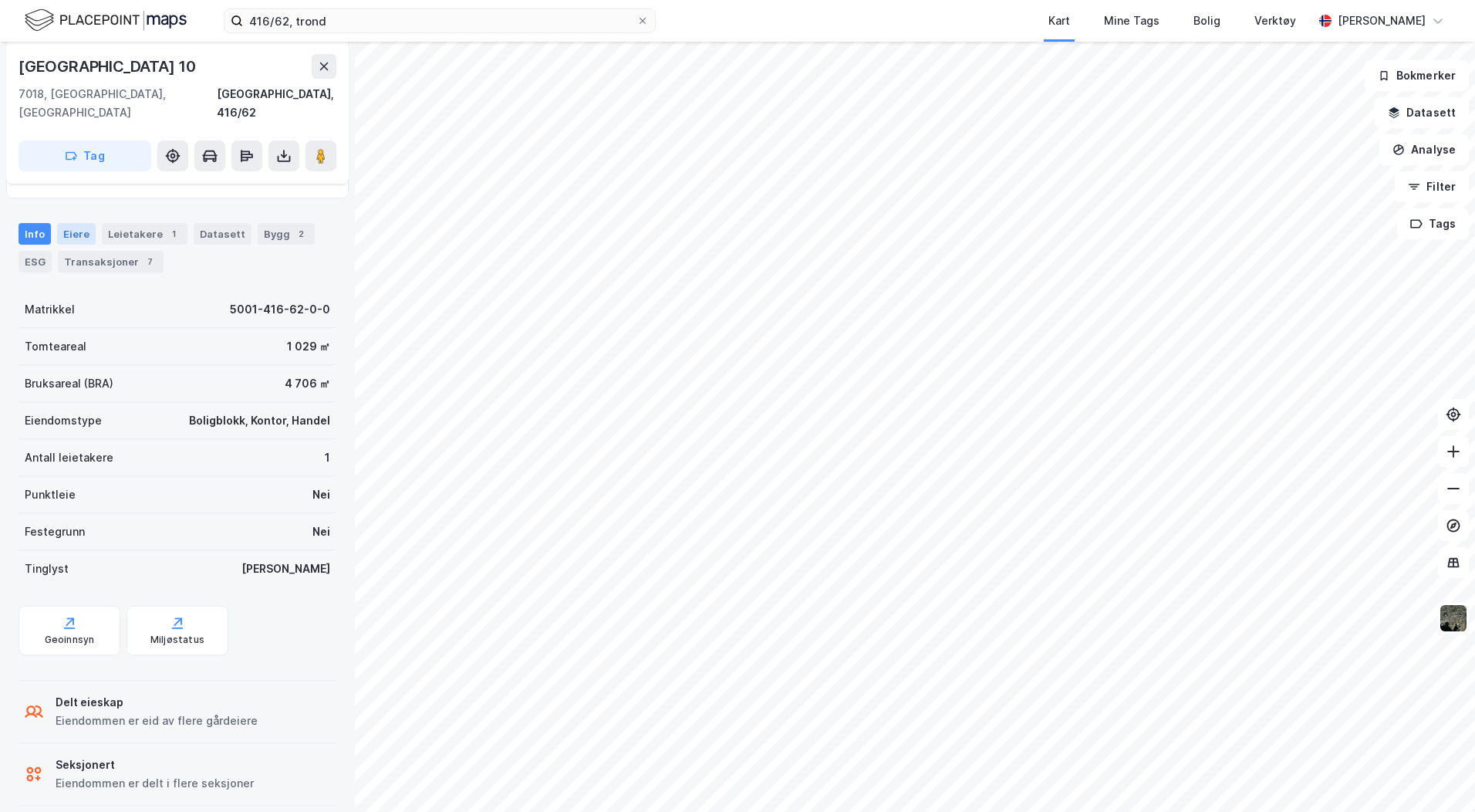
click at [74, 222] on div "Eiere" at bounding box center [76, 233] width 39 height 22
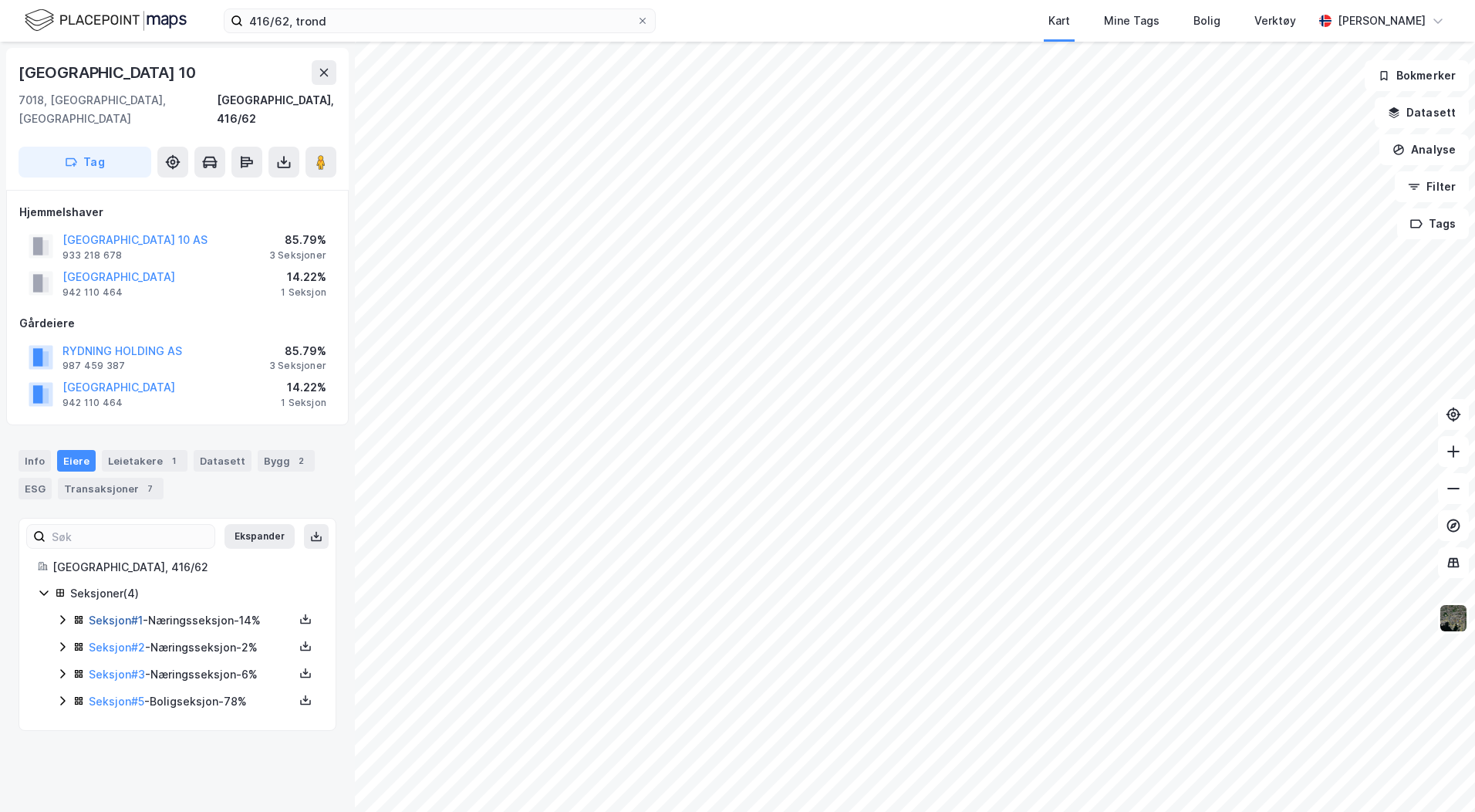
click at [122, 613] on link "Seksjon # 1" at bounding box center [115, 620] width 54 height 13
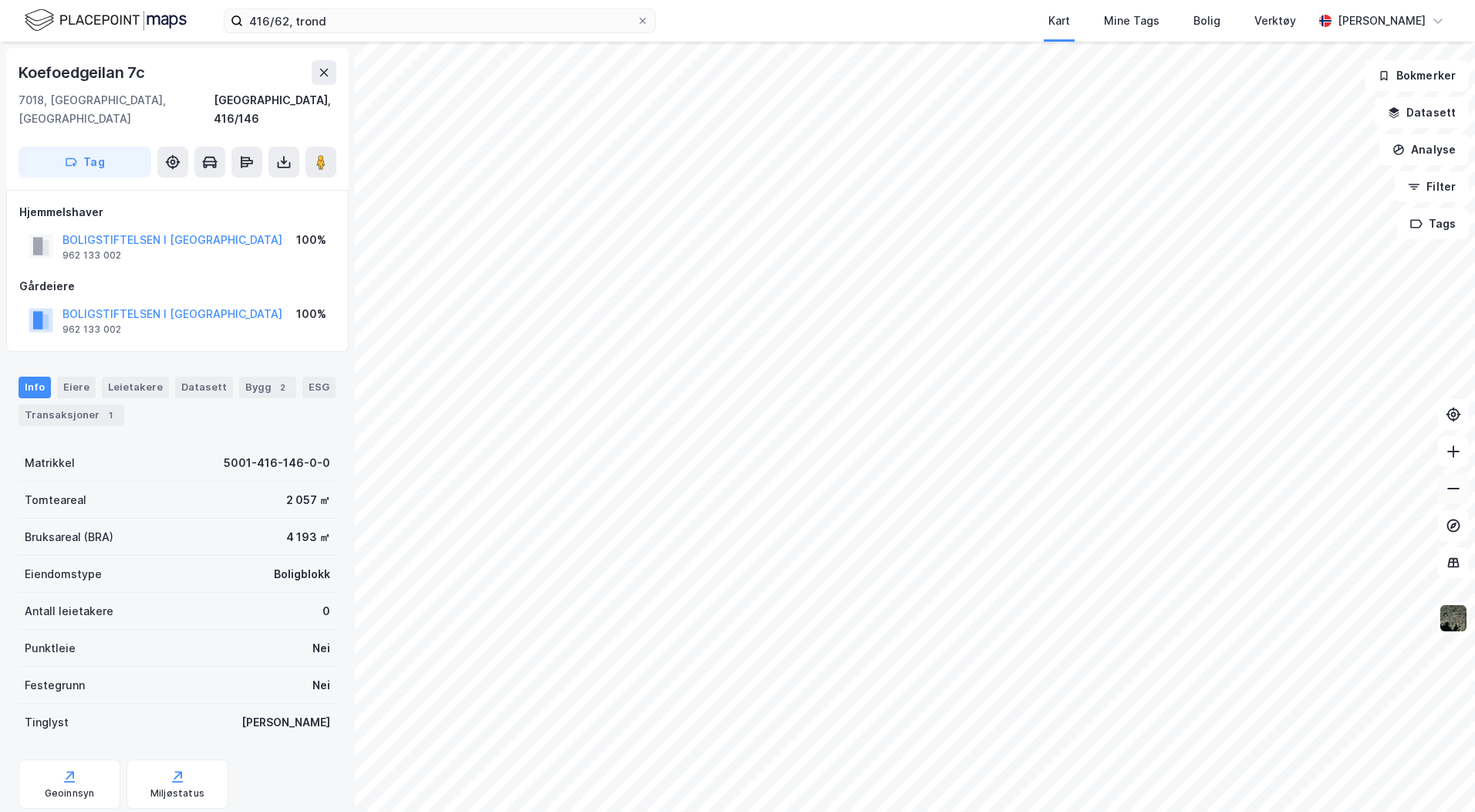
scroll to position [2, 0]
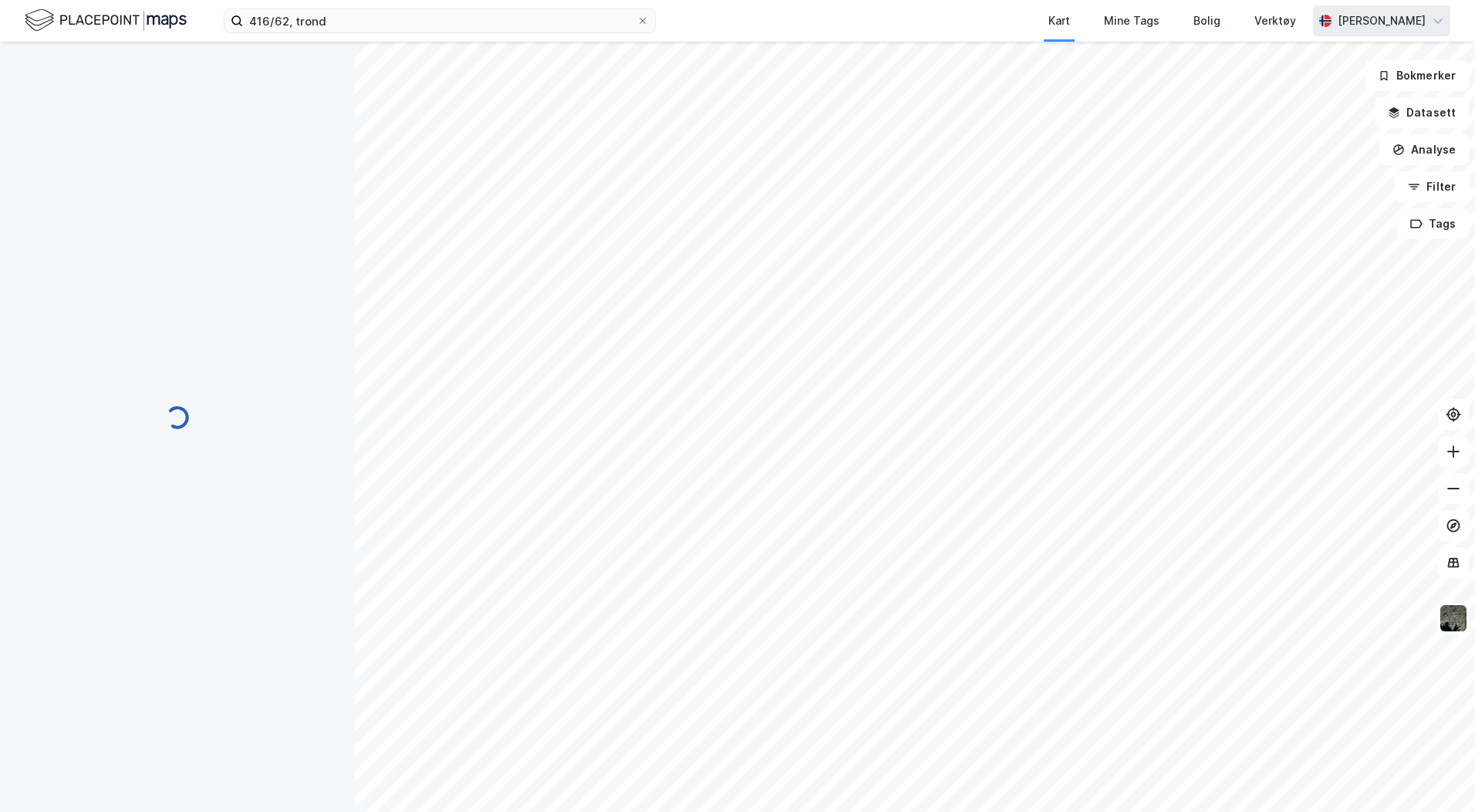
scroll to position [2, 0]
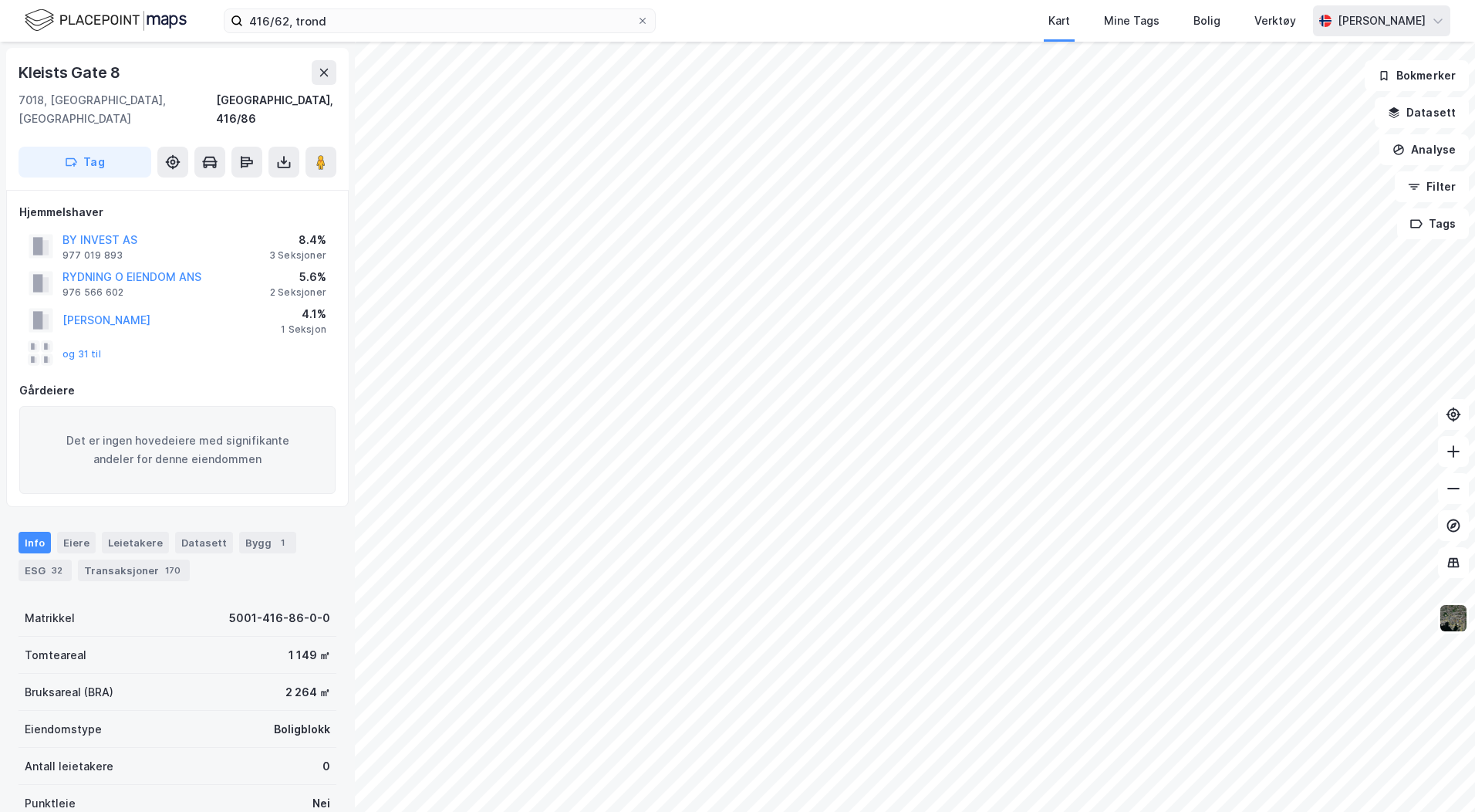
scroll to position [2, 0]
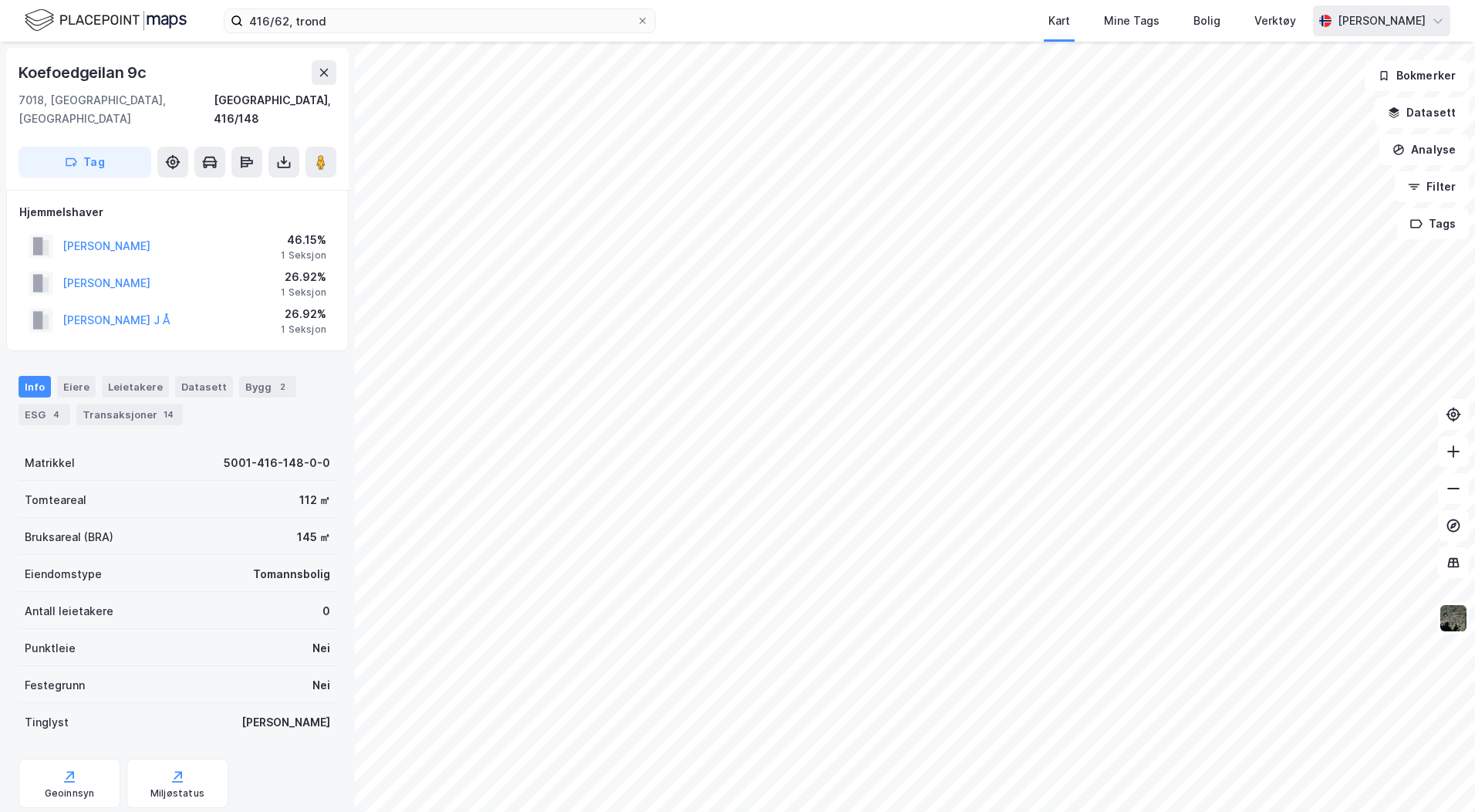
scroll to position [2, 0]
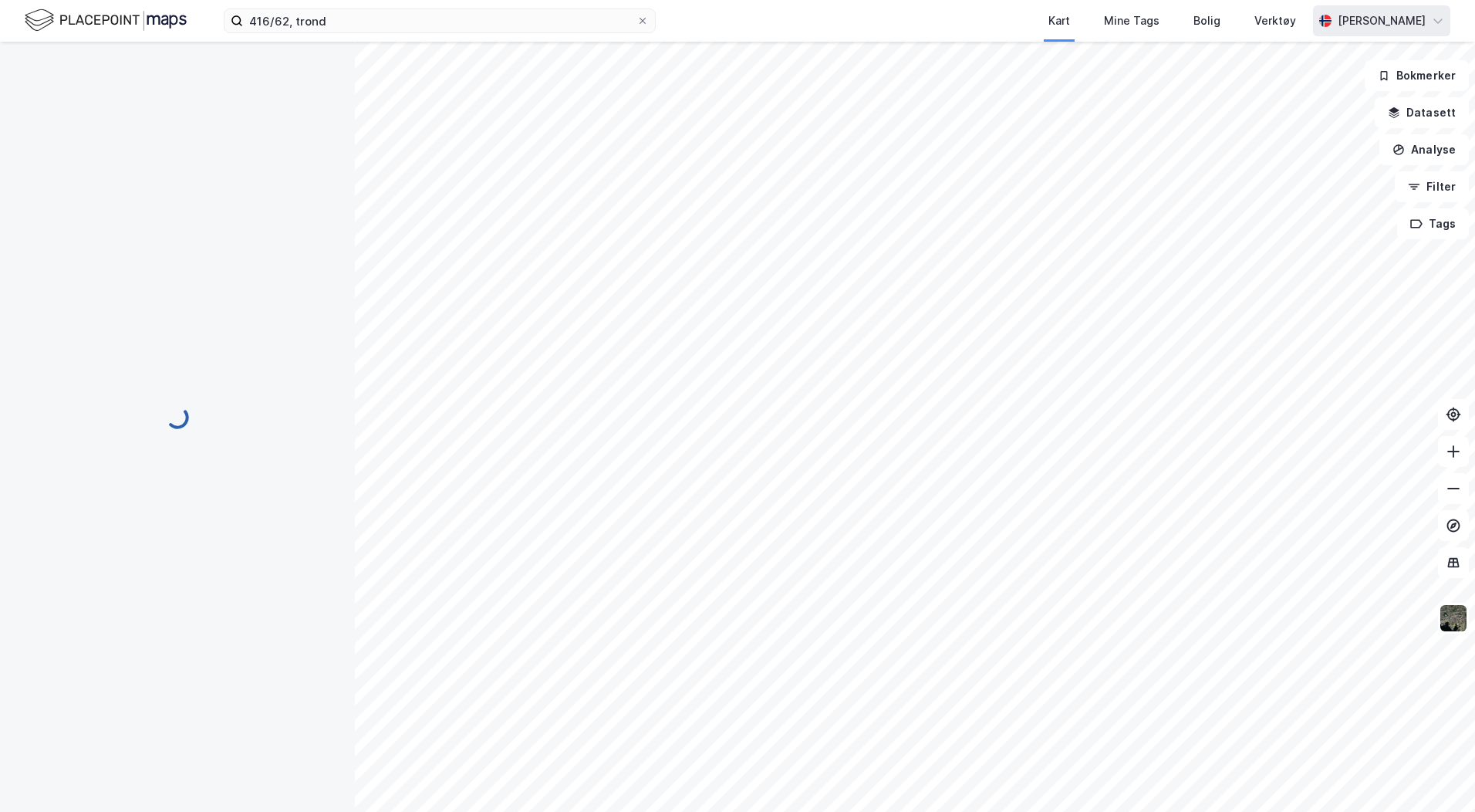
scroll to position [2, 0]
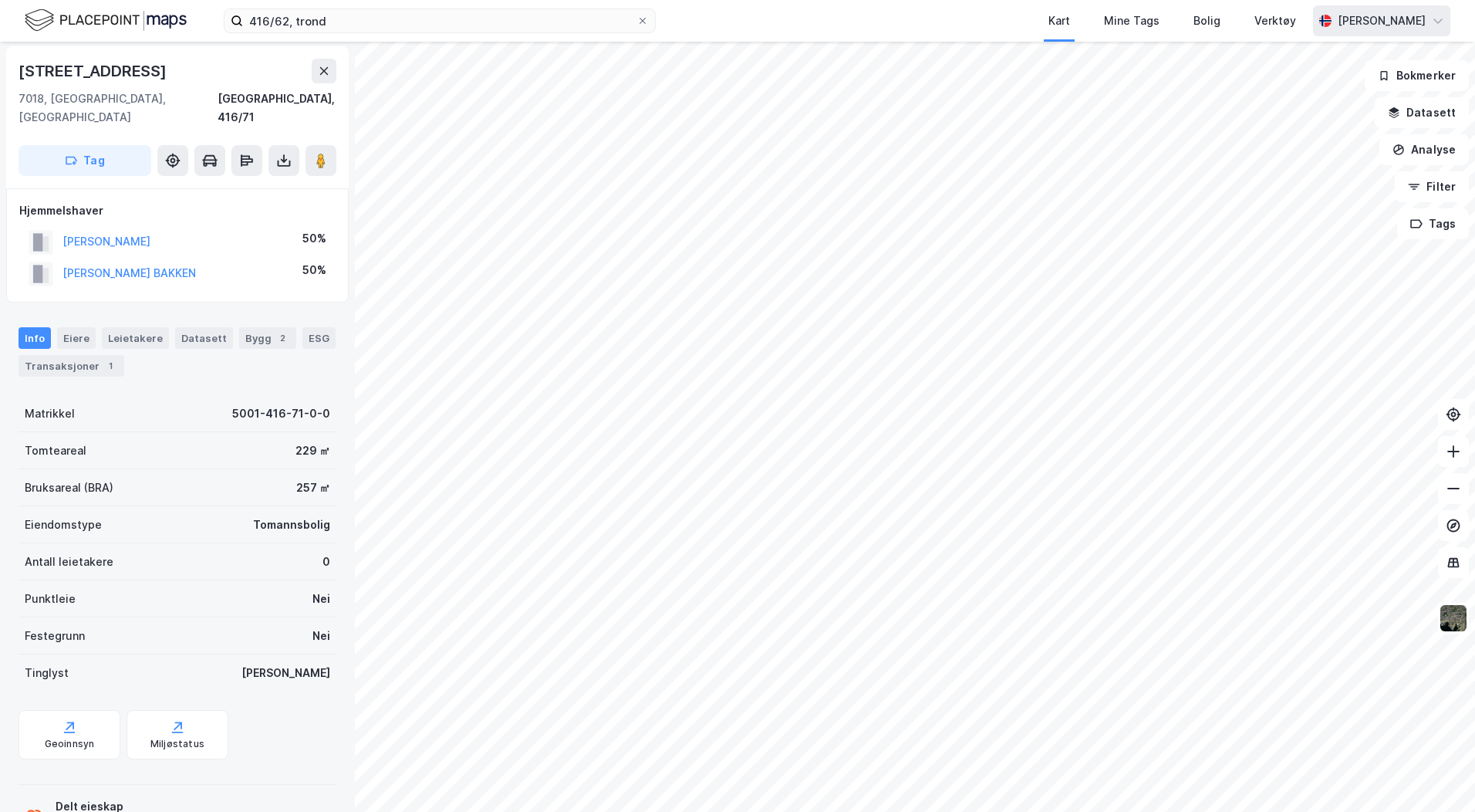
scroll to position [2, 0]
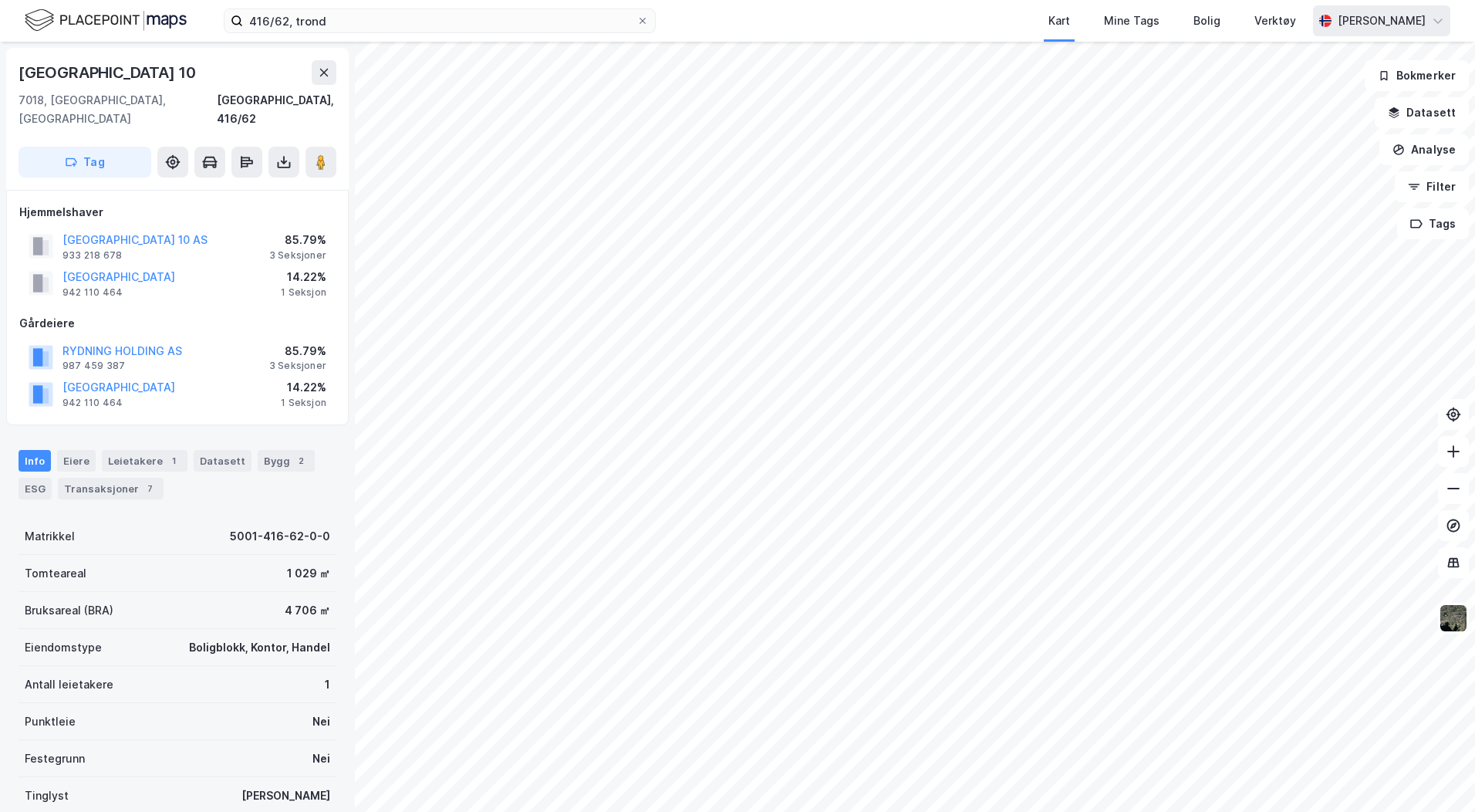
scroll to position [2, 0]
click at [1401, 112] on icon "button" at bounding box center [1394, 112] width 12 height 12
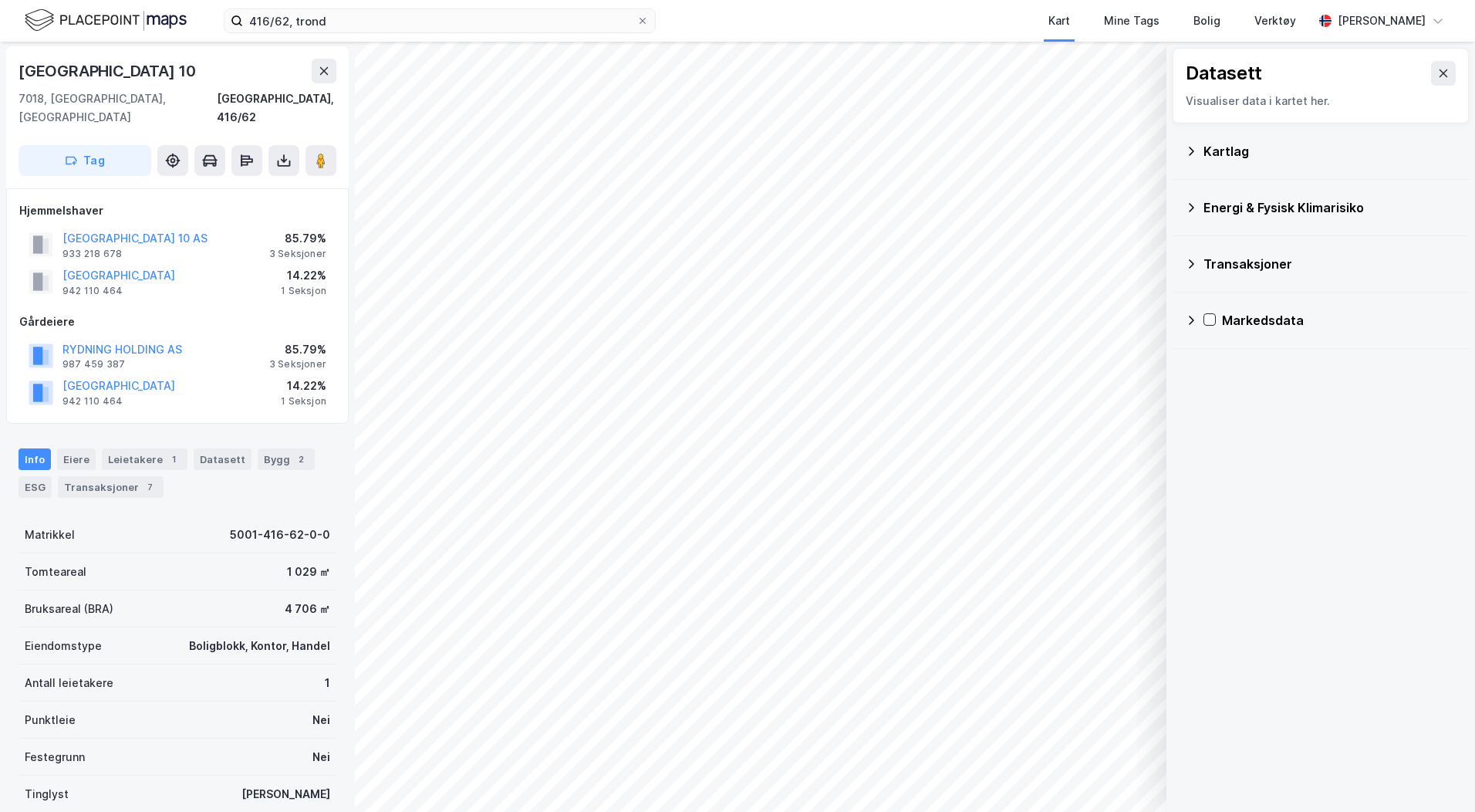
click at [1194, 155] on icon at bounding box center [1191, 151] width 12 height 12
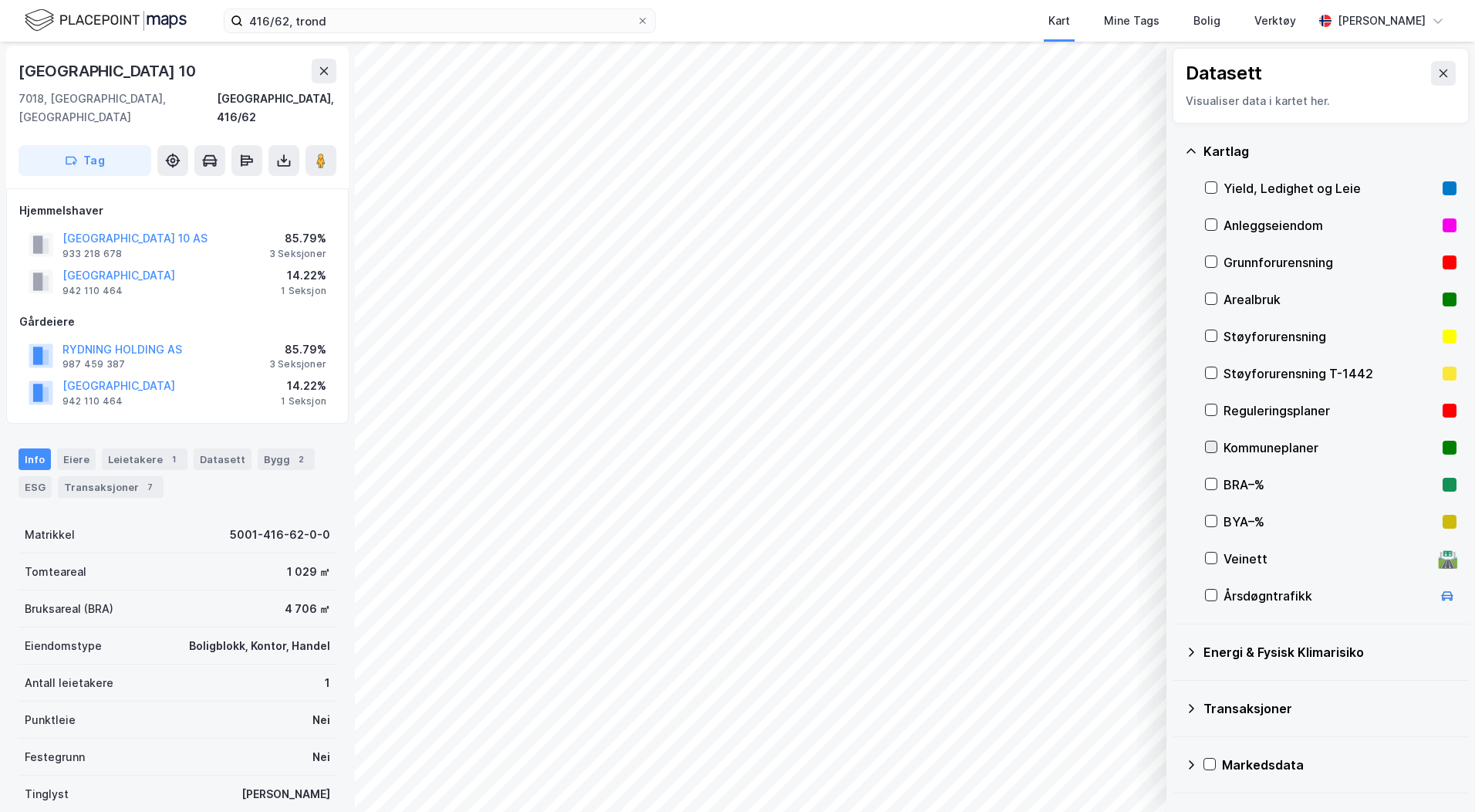
click at [1213, 444] on icon at bounding box center [1211, 446] width 10 height 10
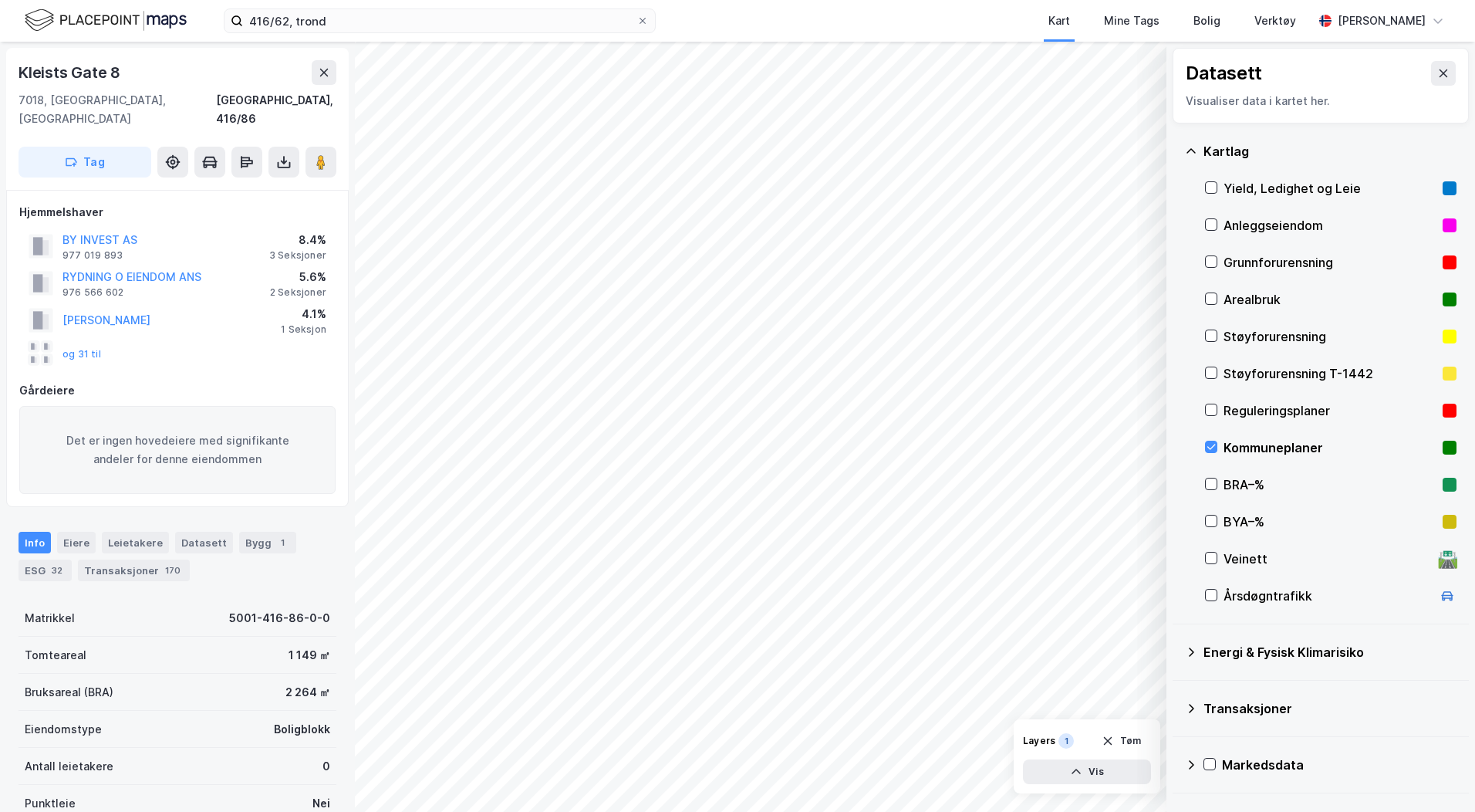
scroll to position [2, 0]
click at [0, 0] on button "og 31 til" at bounding box center [0, 0] width 0 height 0
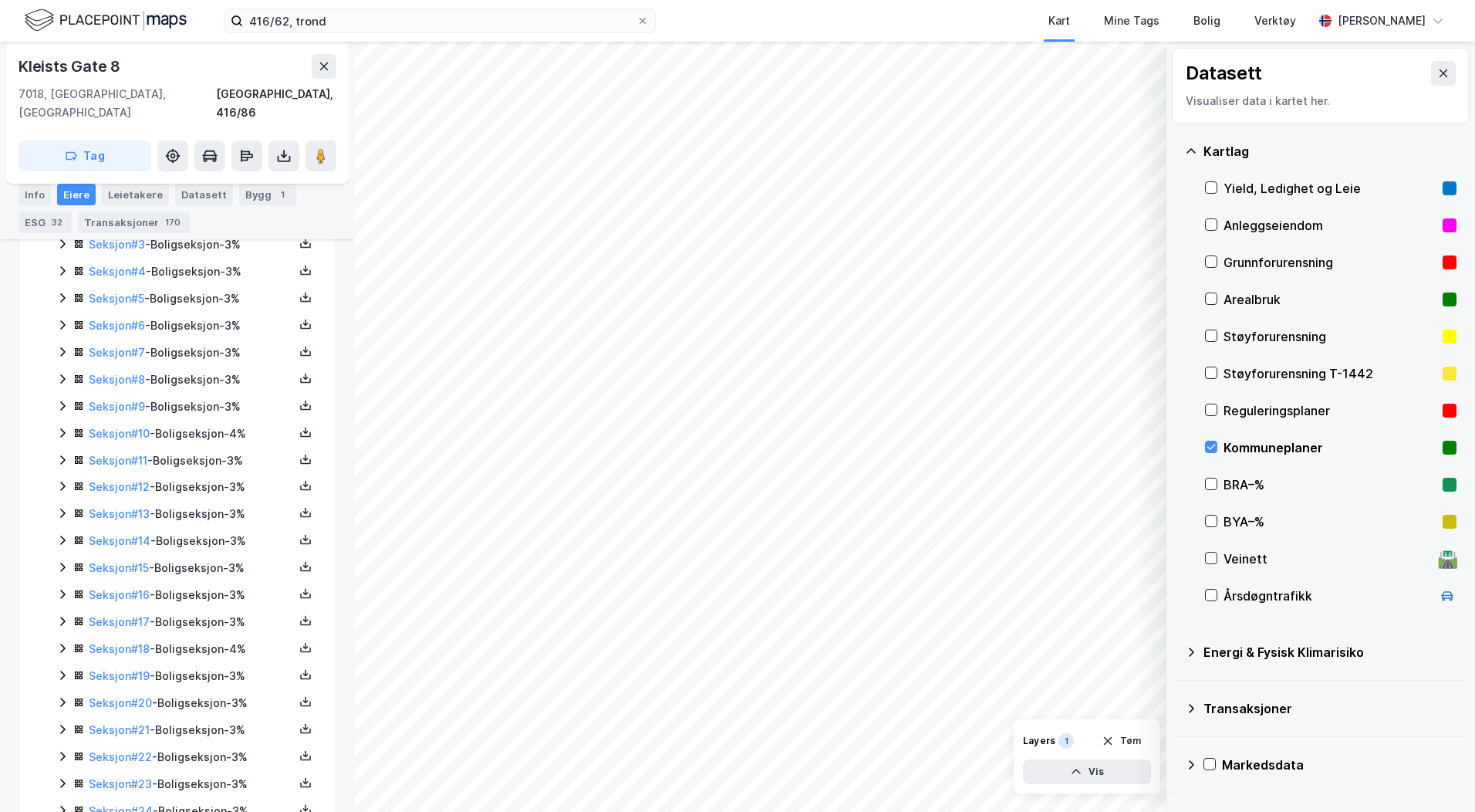
scroll to position [783, 0]
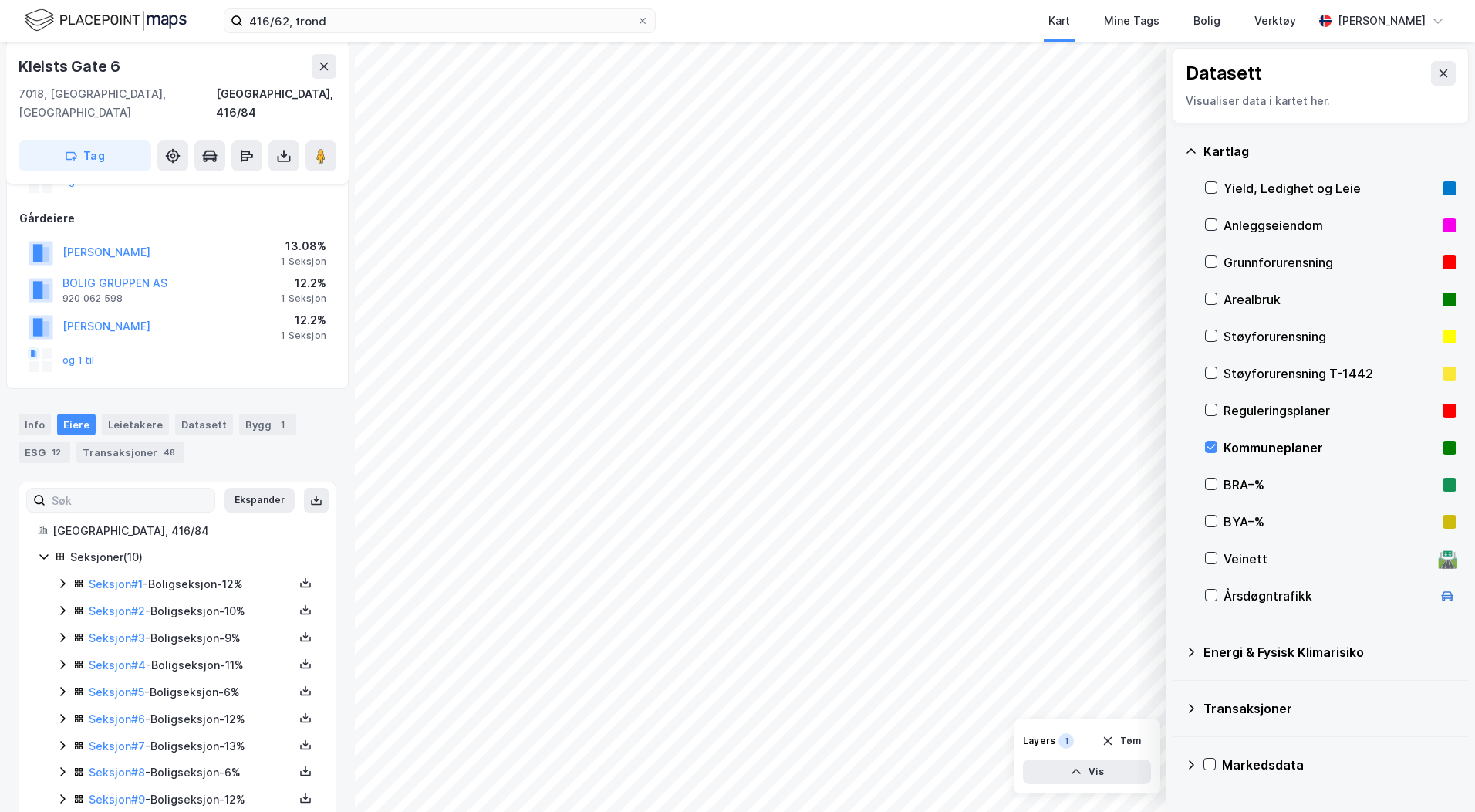
scroll to position [216, 0]
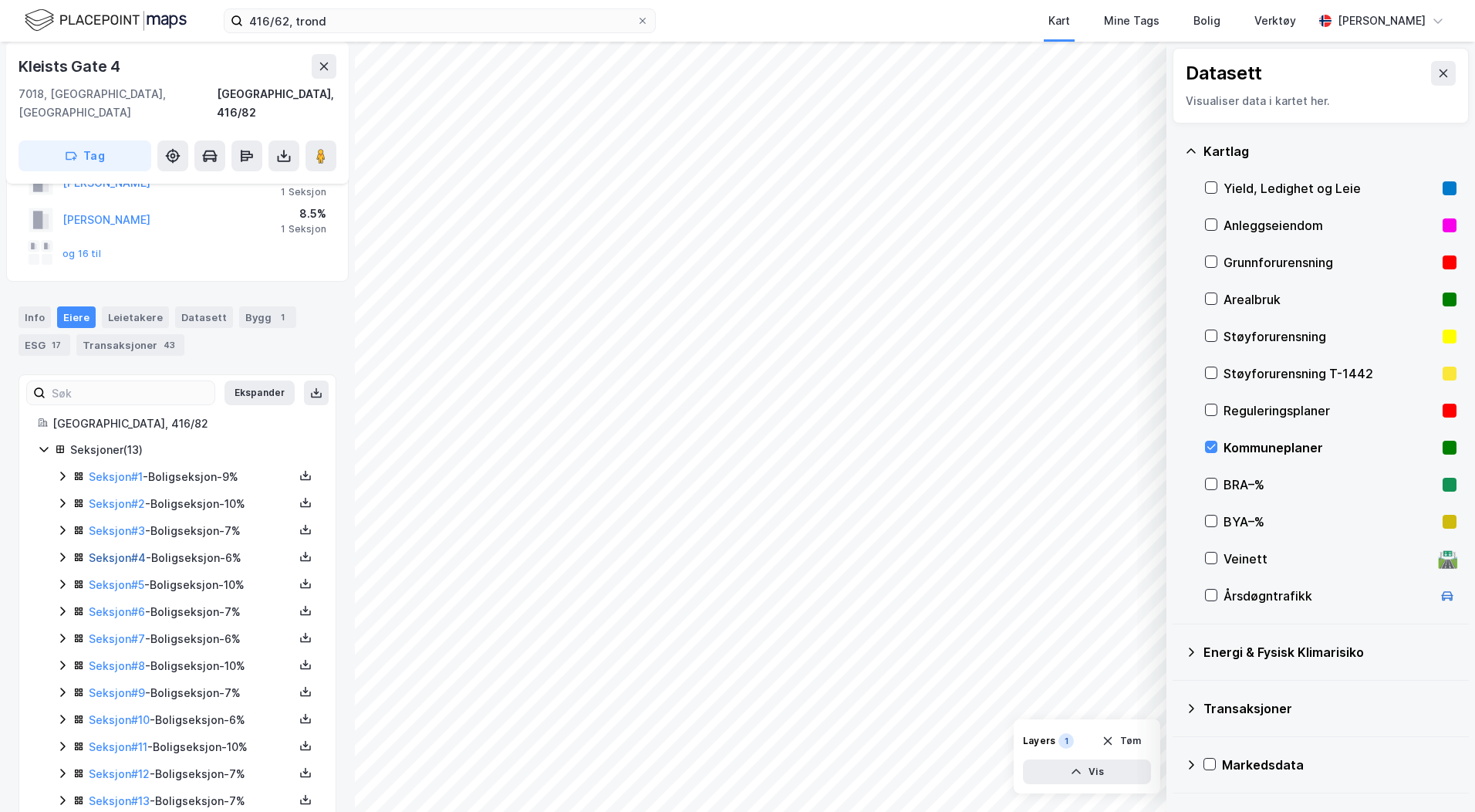
scroll to position [119, 0]
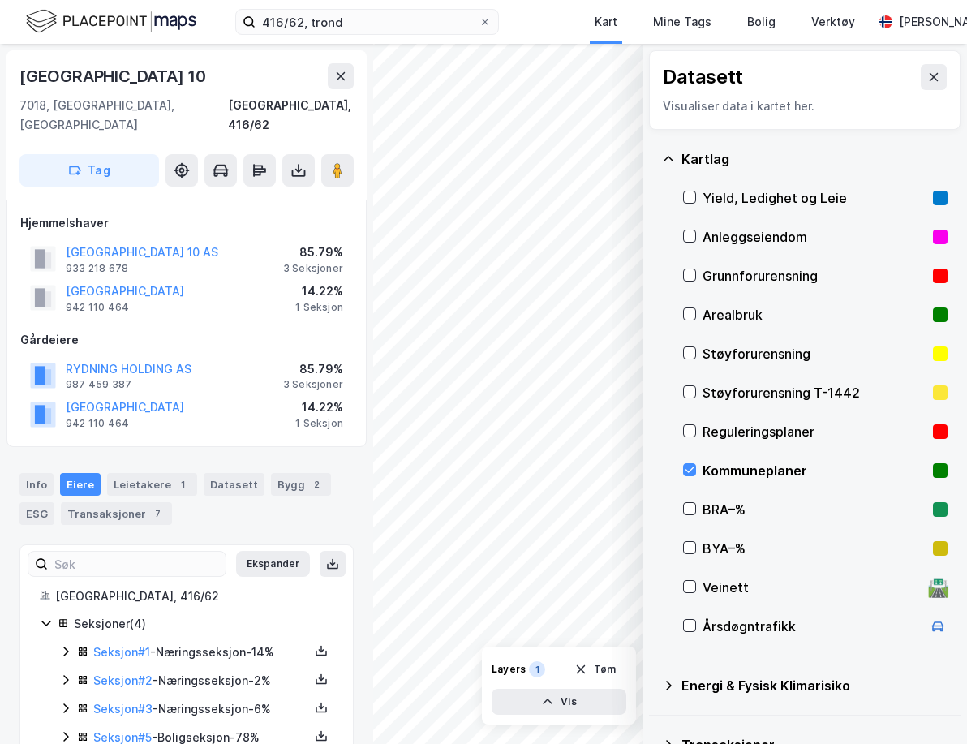
click at [873, 17] on div "Kart Mine Tags Bolig Verktøy" at bounding box center [725, 22] width 296 height 44
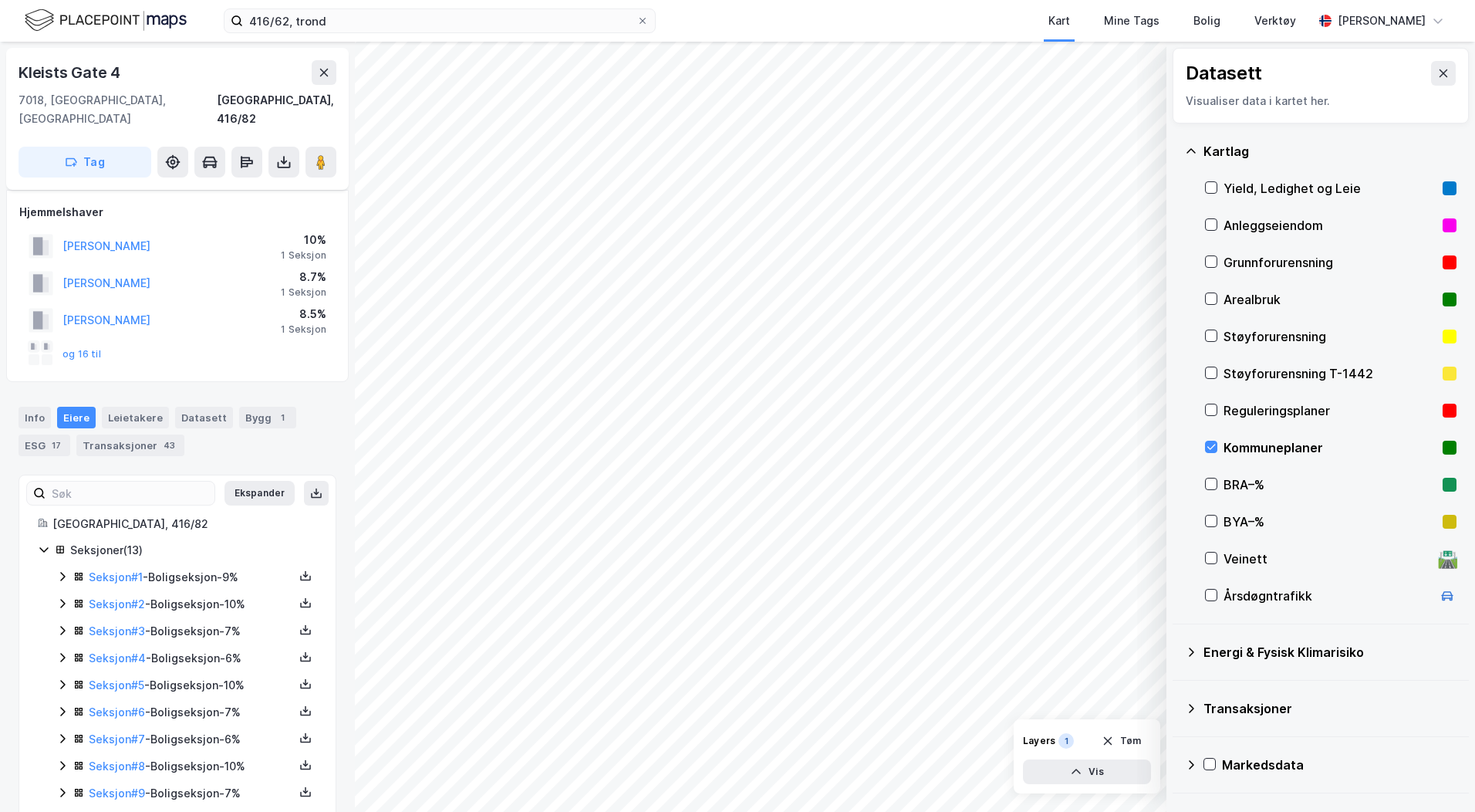
scroll to position [119, 0]
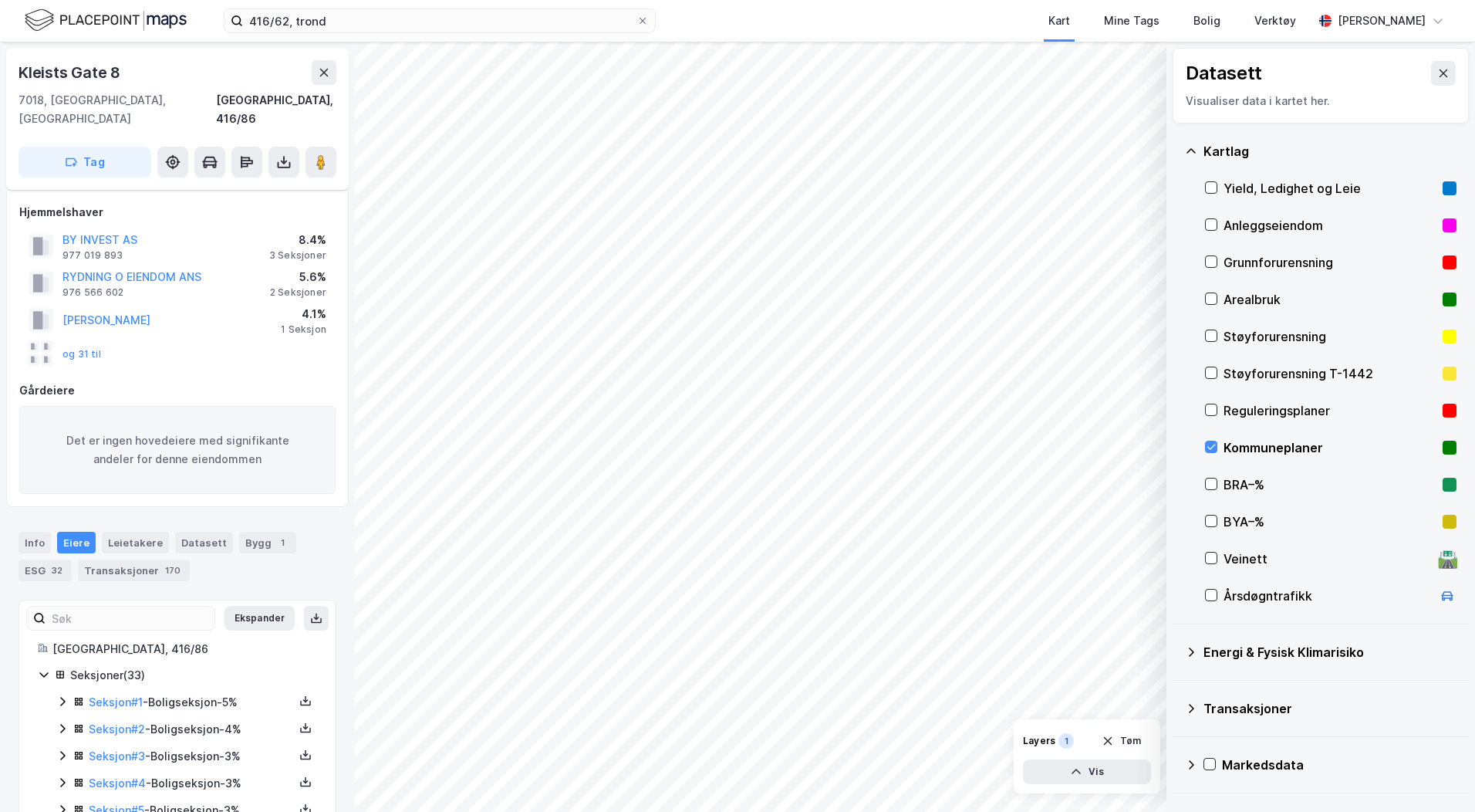
scroll to position [119, 0]
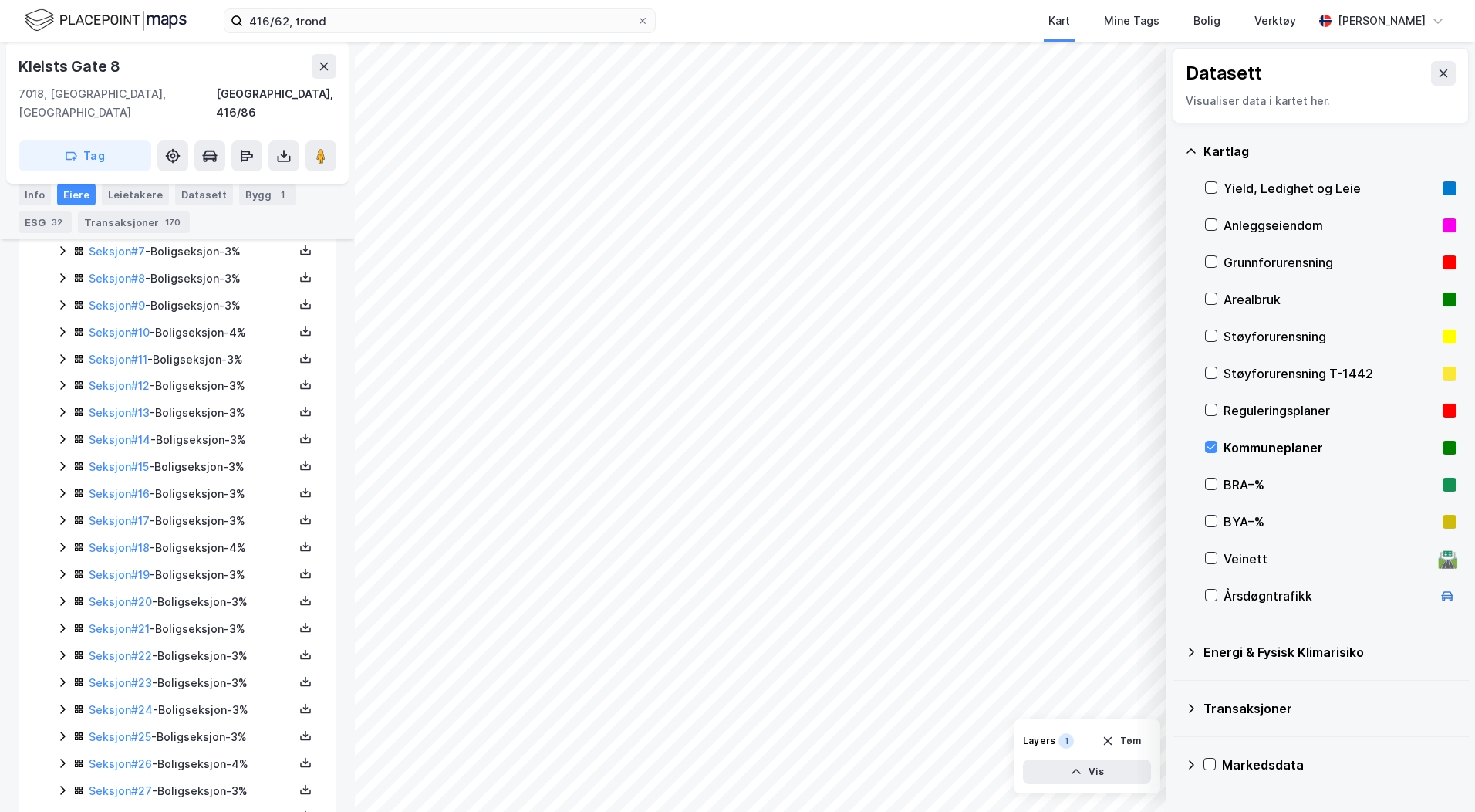
scroll to position [783, 0]
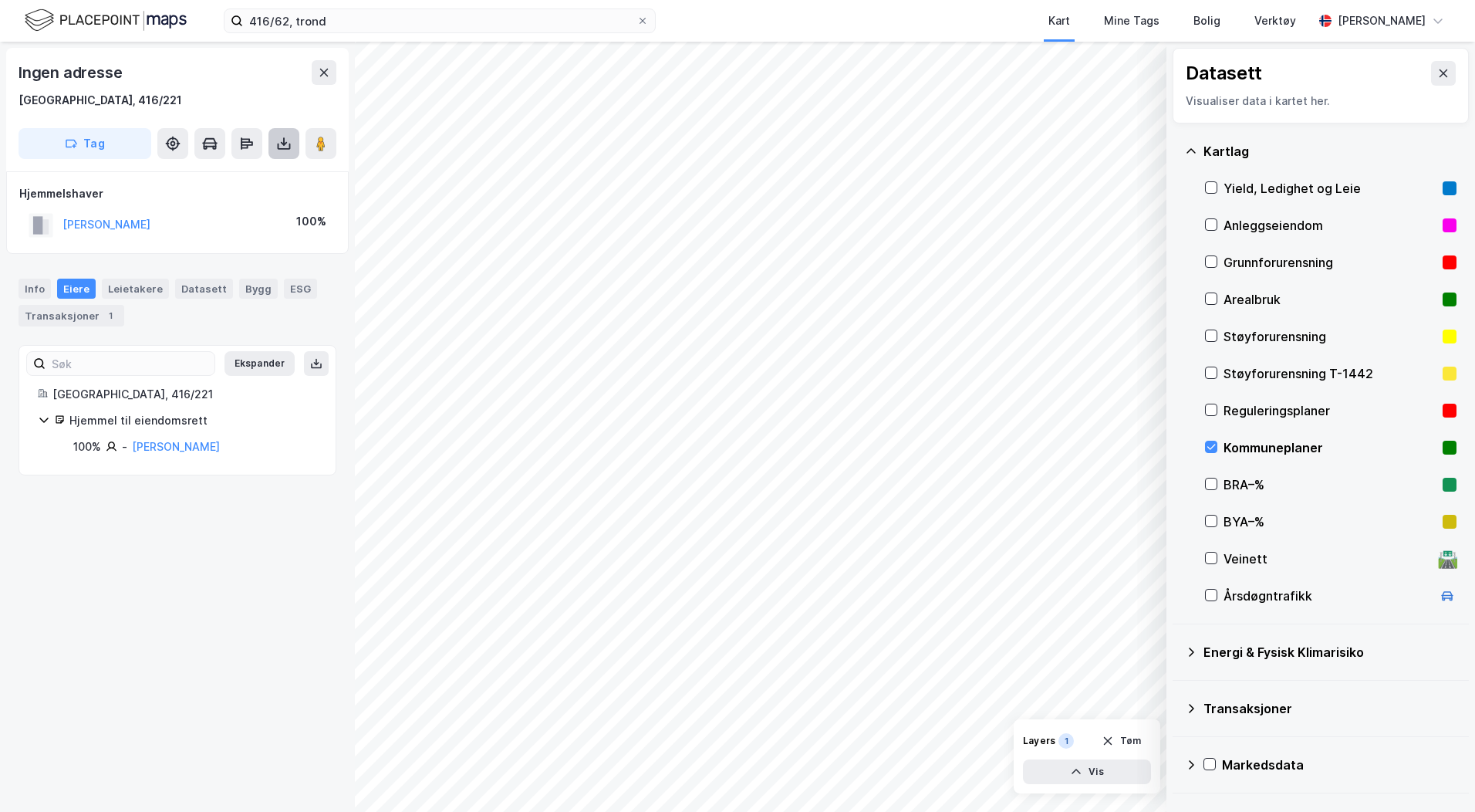
click at [288, 149] on icon at bounding box center [283, 144] width 15 height 15
click at [239, 174] on div "Last ned grunnbok" at bounding box center [207, 174] width 89 height 12
